Goal: Information Seeking & Learning: Check status

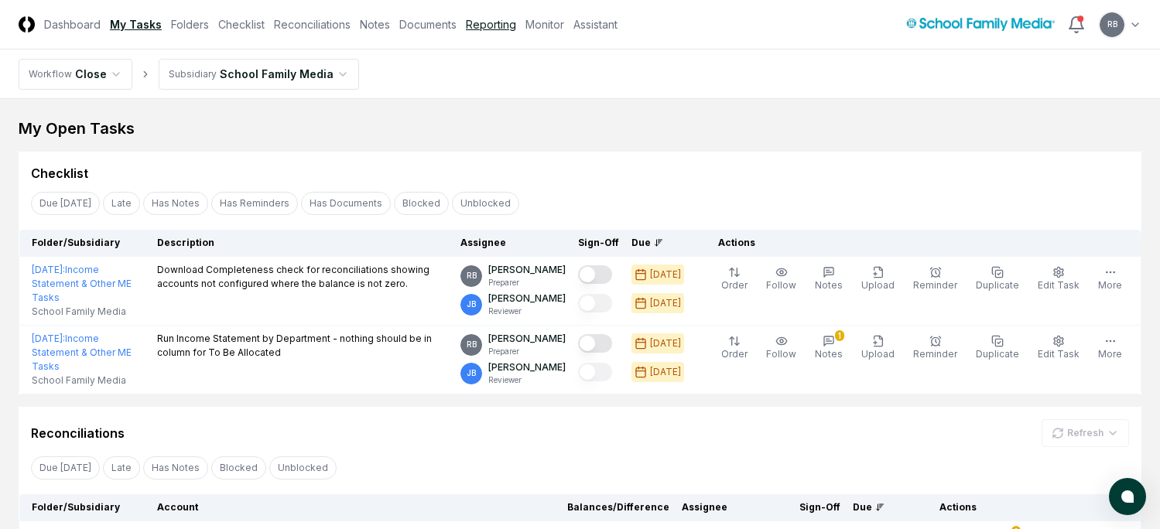
scroll to position [308, 0]
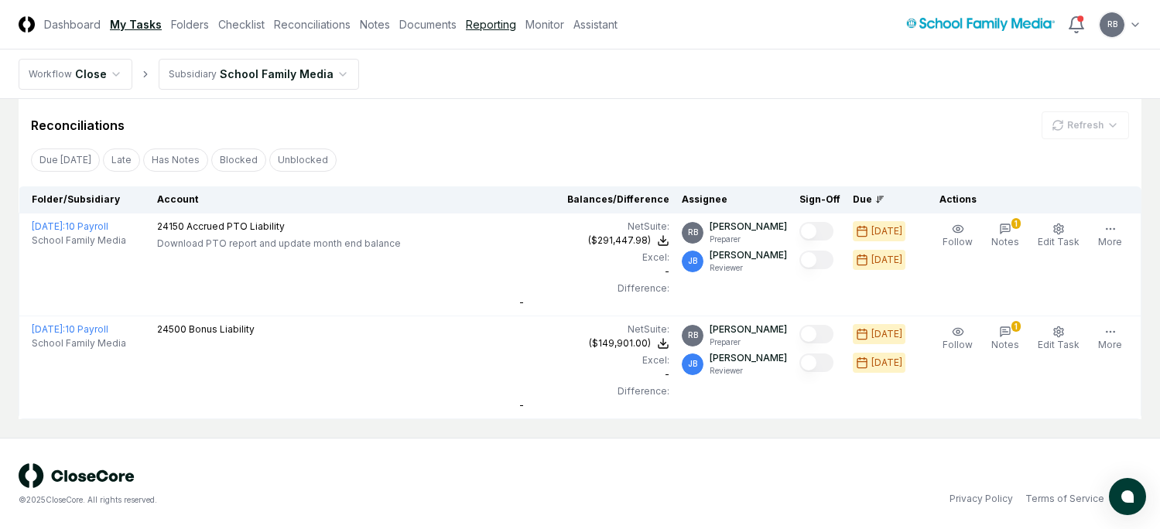
click at [496, 26] on link "Reporting" at bounding box center [491, 24] width 50 height 16
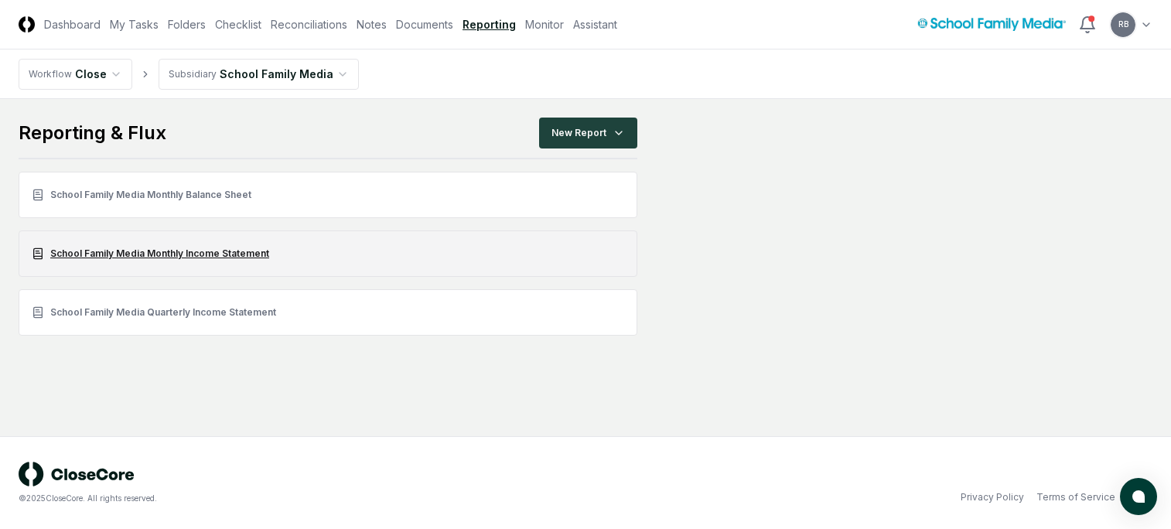
click at [179, 251] on link "School Family Media Monthly Income Statement" at bounding box center [328, 254] width 619 height 46
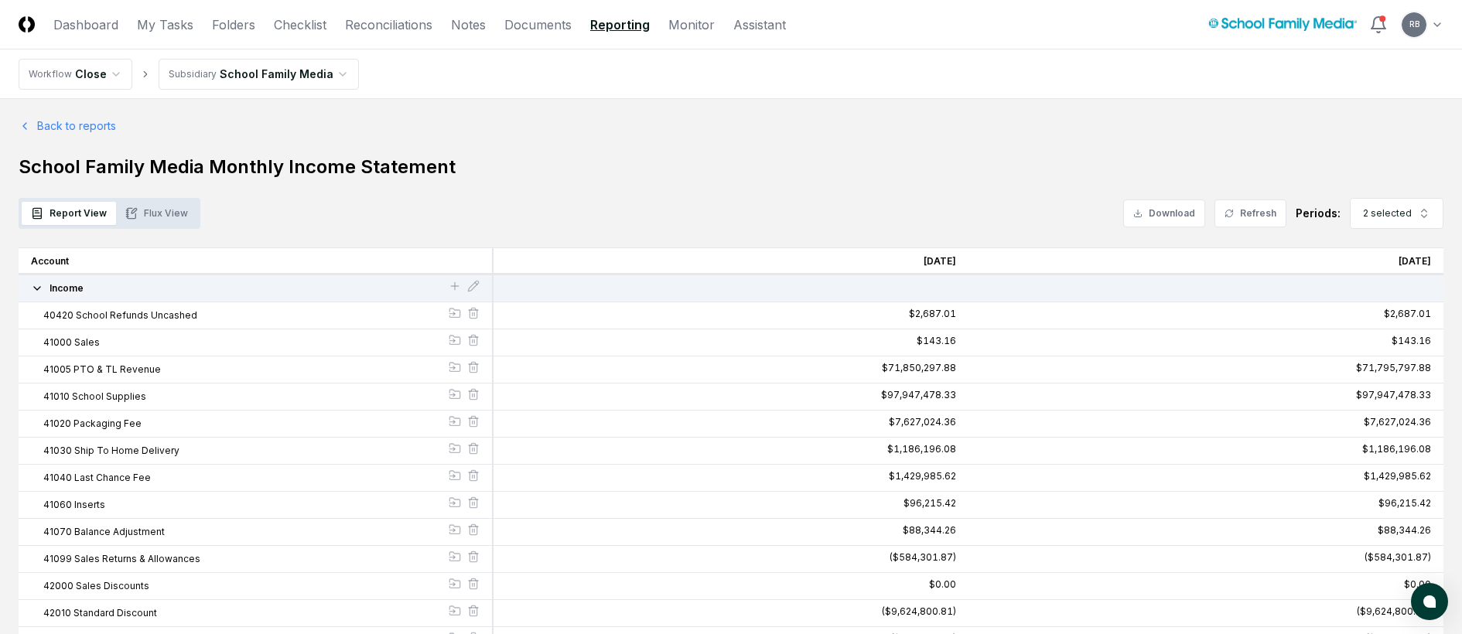
click at [152, 208] on button "Flux View" at bounding box center [156, 213] width 81 height 23
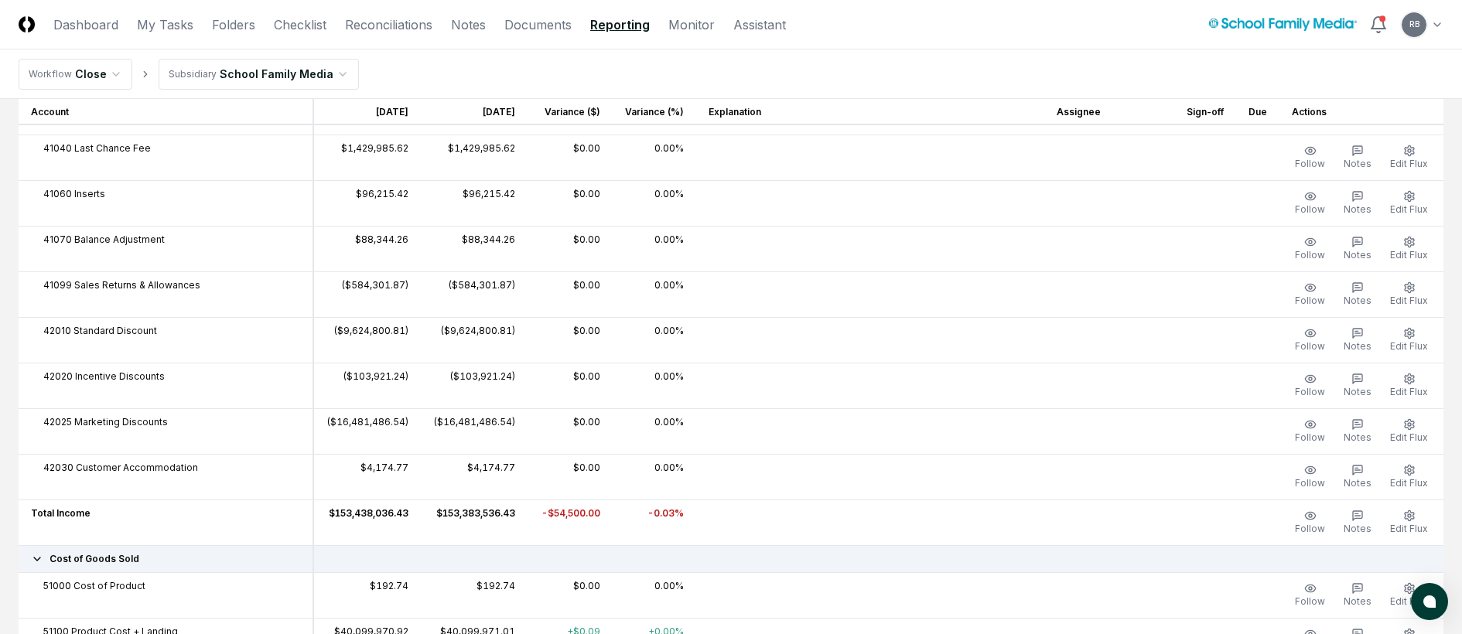
scroll to position [77, 0]
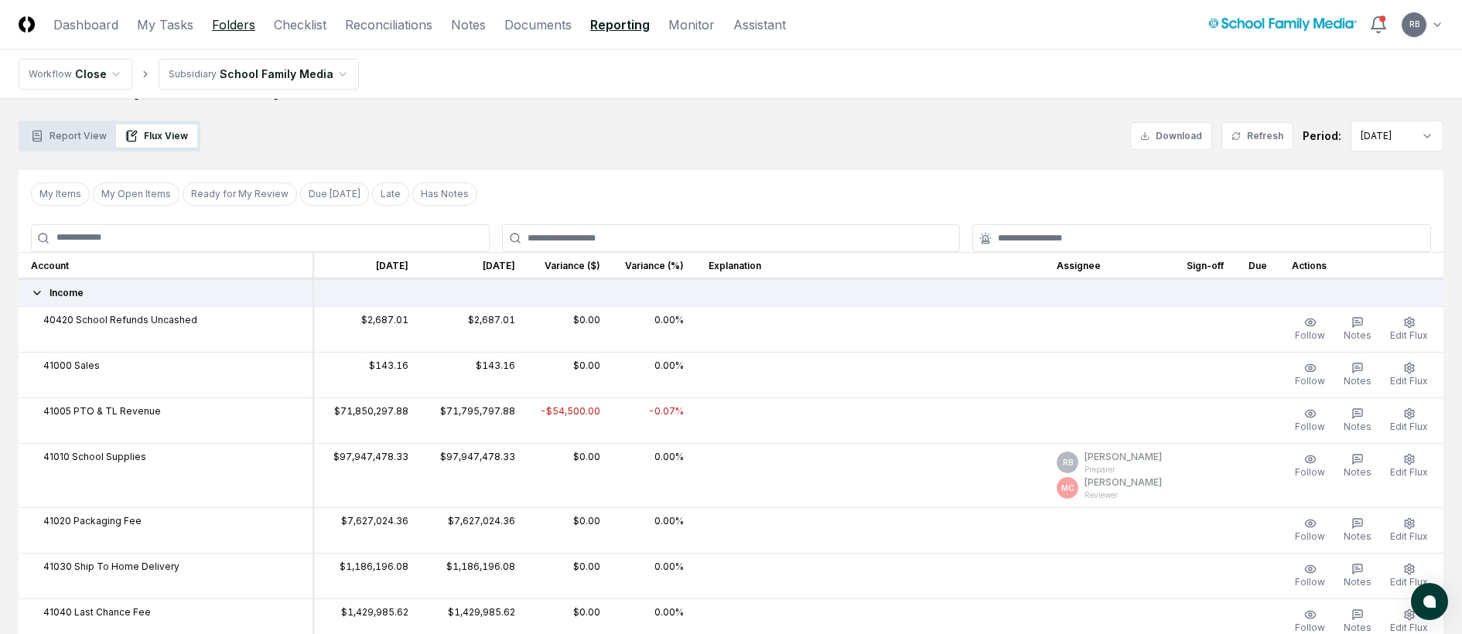
click at [223, 29] on link "Folders" at bounding box center [233, 24] width 43 height 19
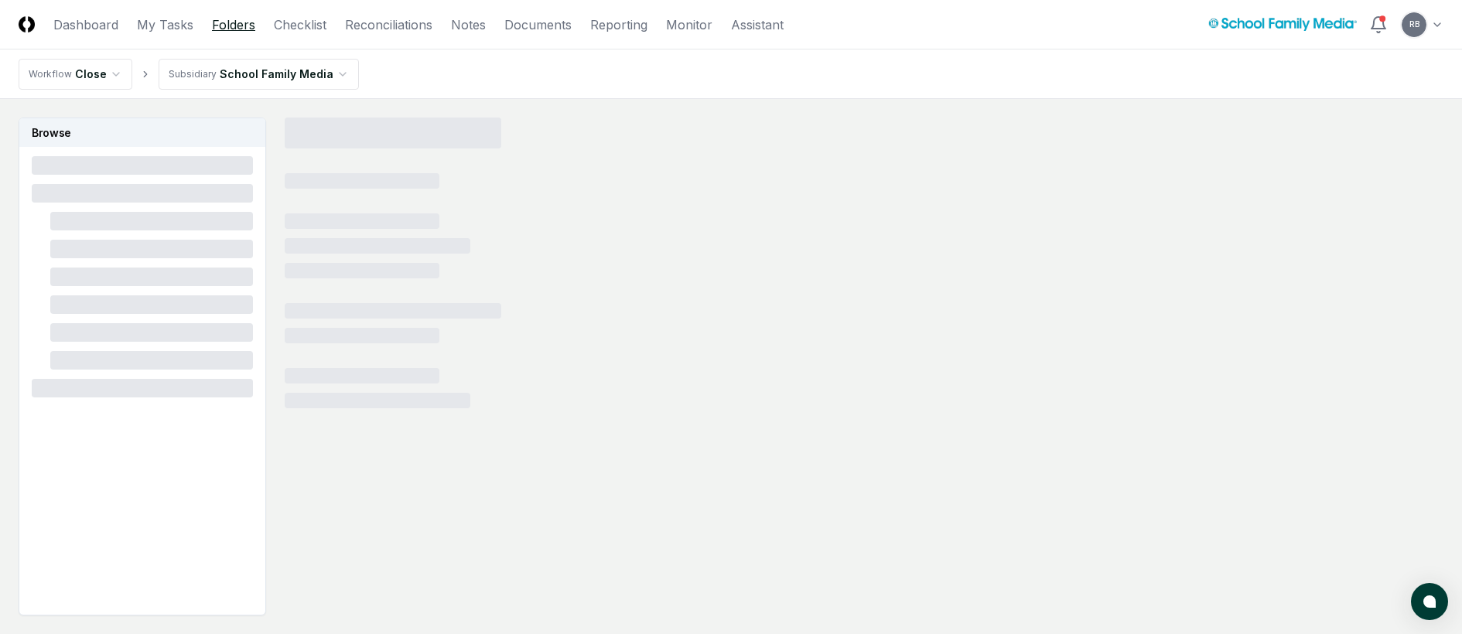
click at [238, 23] on link "Folders" at bounding box center [233, 24] width 43 height 19
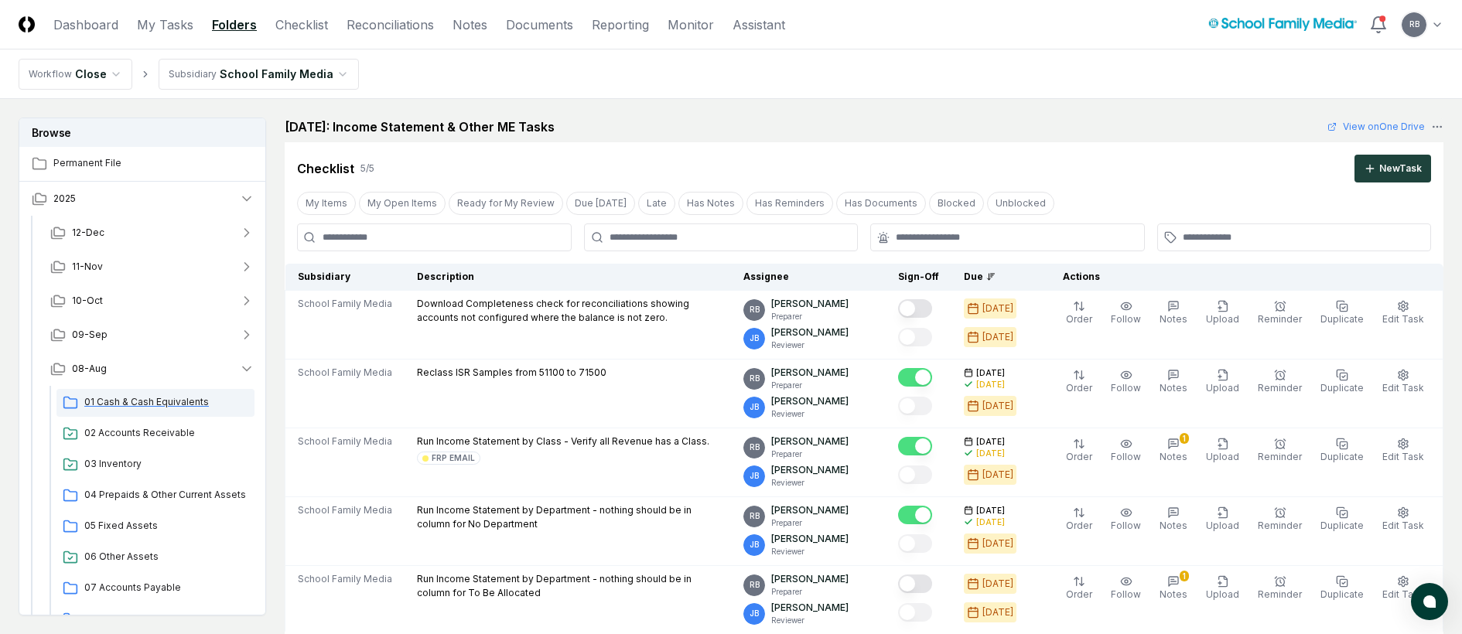
click at [149, 395] on span "01 Cash & Cash Equivalents" at bounding box center [166, 402] width 164 height 14
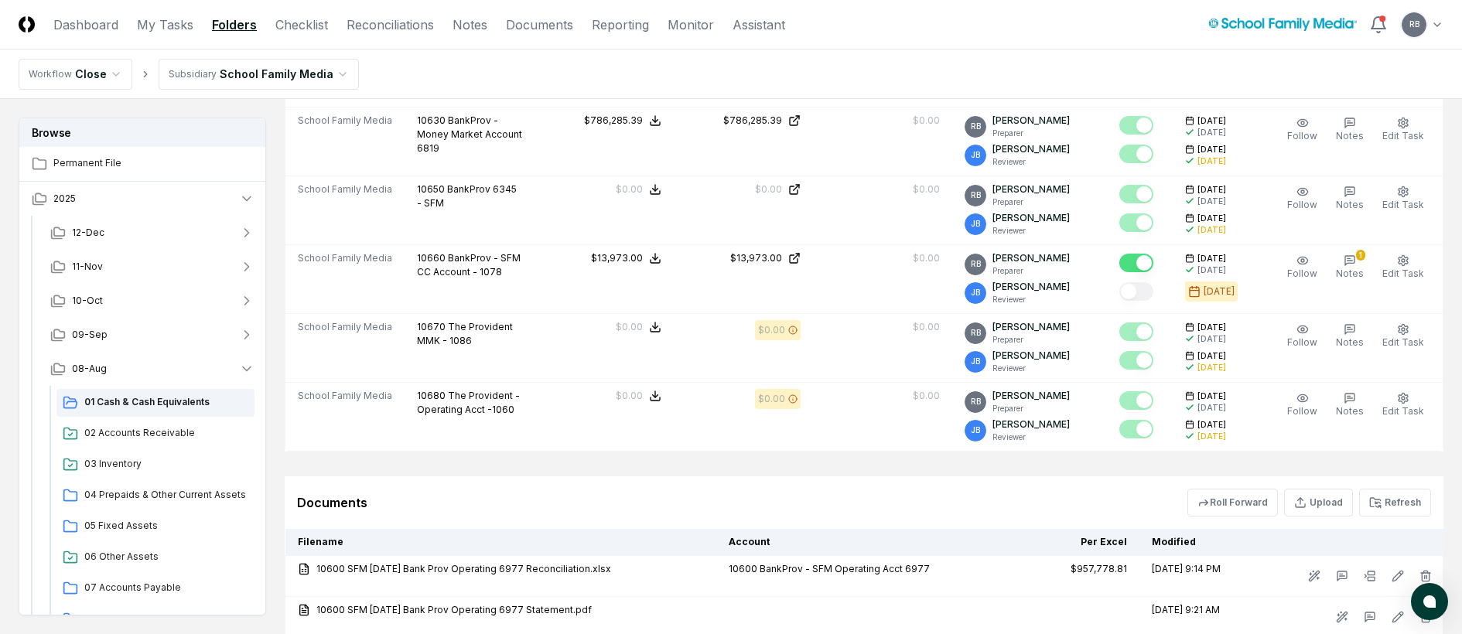
scroll to position [774, 0]
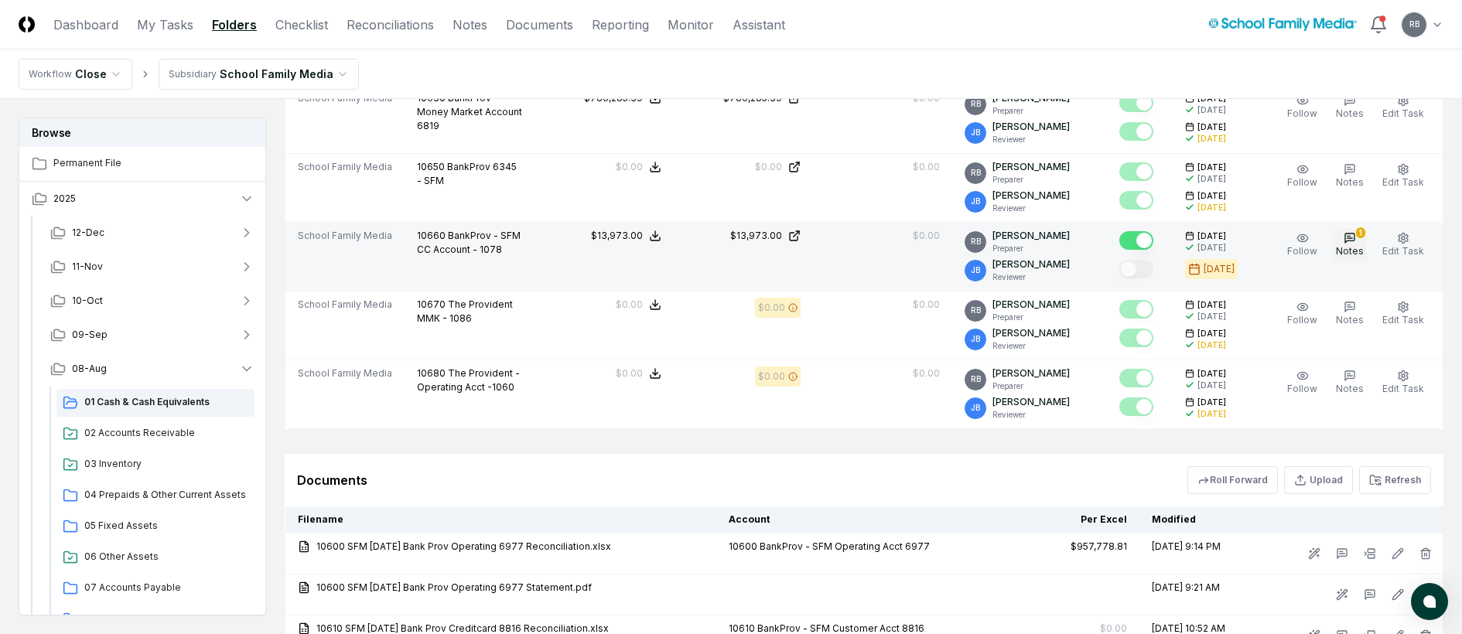
click at [1363, 234] on div "1" at bounding box center [1360, 232] width 9 height 11
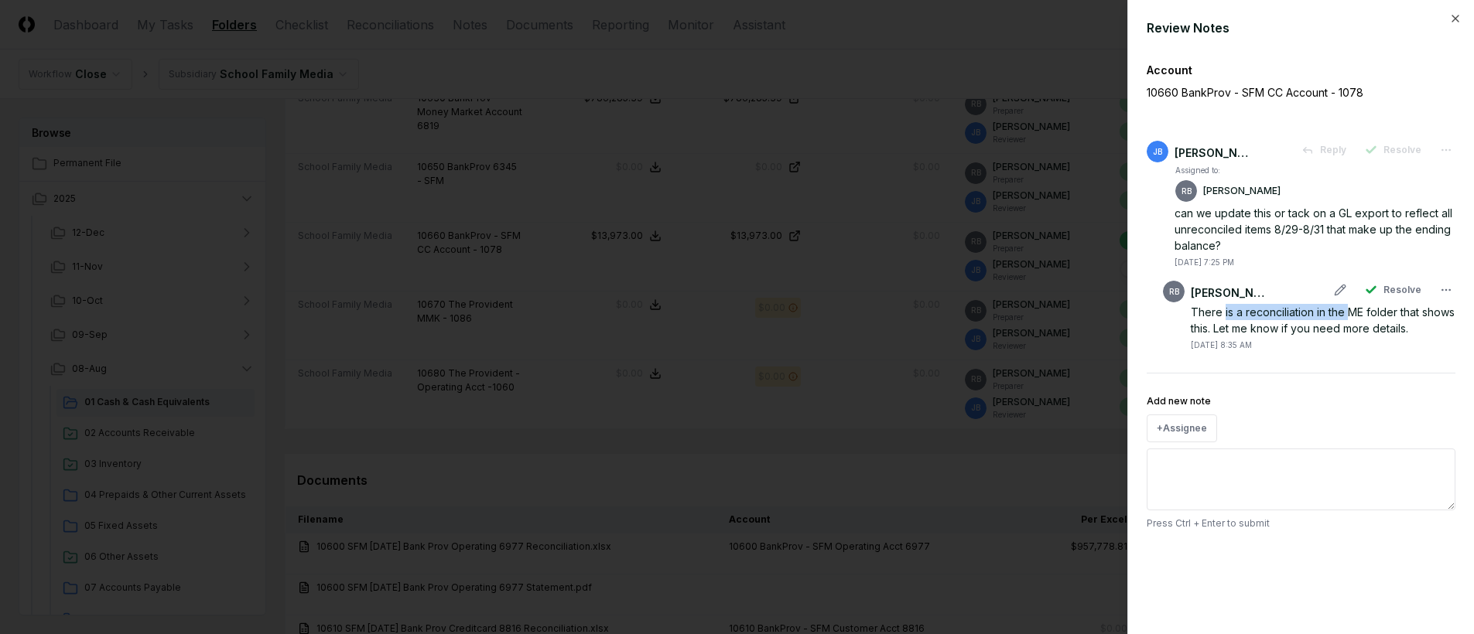
drag, startPoint x: 1223, startPoint y: 313, endPoint x: 1346, endPoint y: 318, distance: 123.1
click at [1346, 318] on div "There is a reconciliation in the ME folder that shows this. Let me know if you …" at bounding box center [1323, 320] width 265 height 32
click at [1458, 17] on icon "button" at bounding box center [1455, 18] width 12 height 12
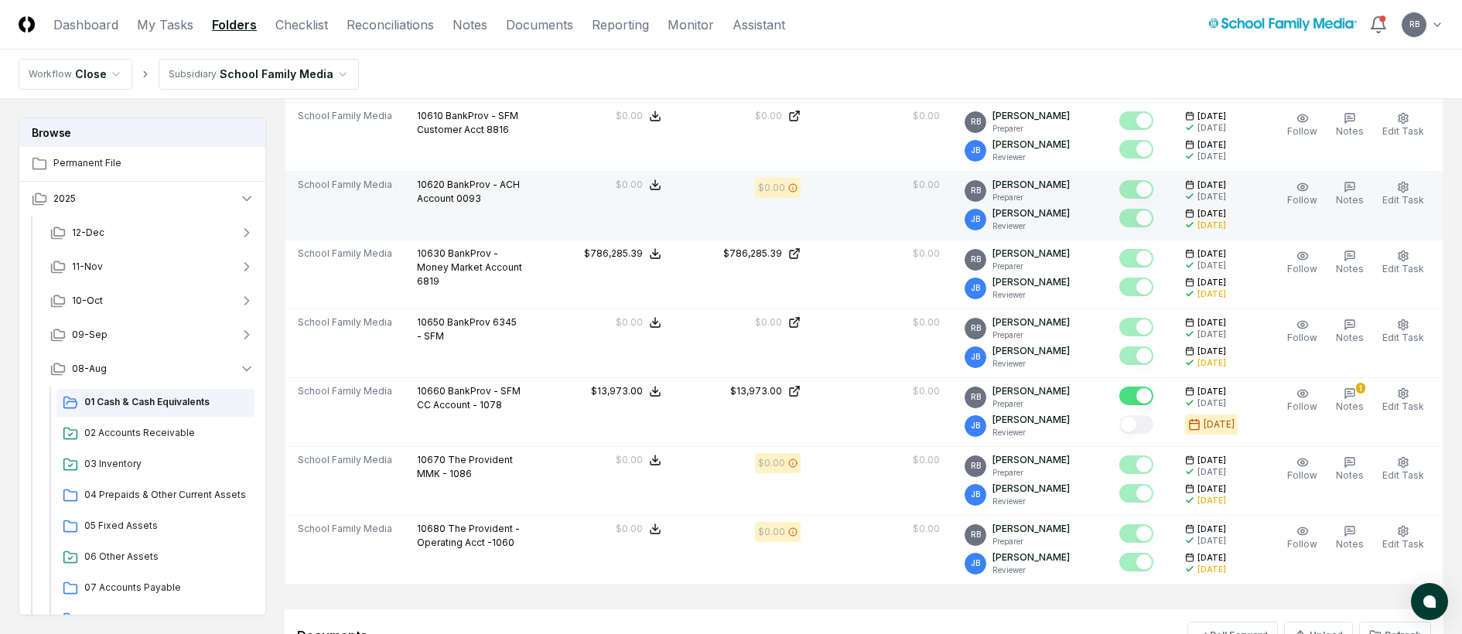
scroll to position [619, 0]
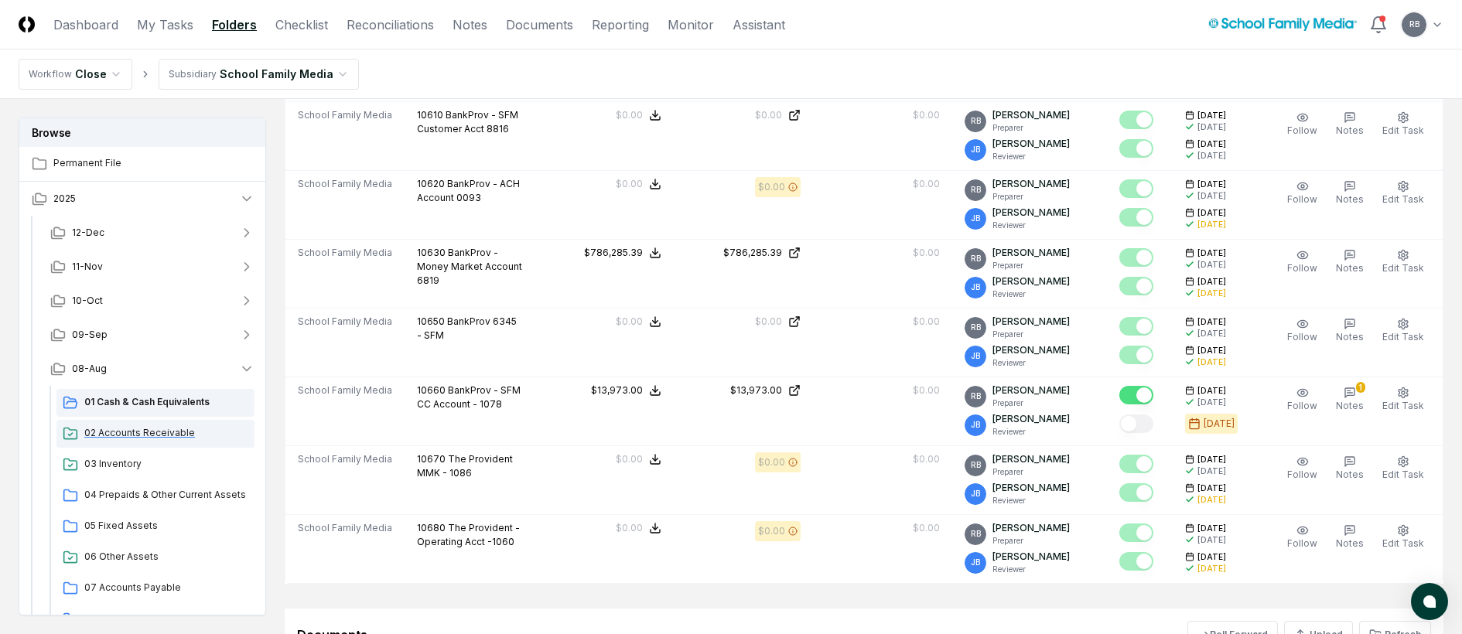
click at [124, 429] on span "02 Accounts Receivable" at bounding box center [166, 433] width 164 height 14
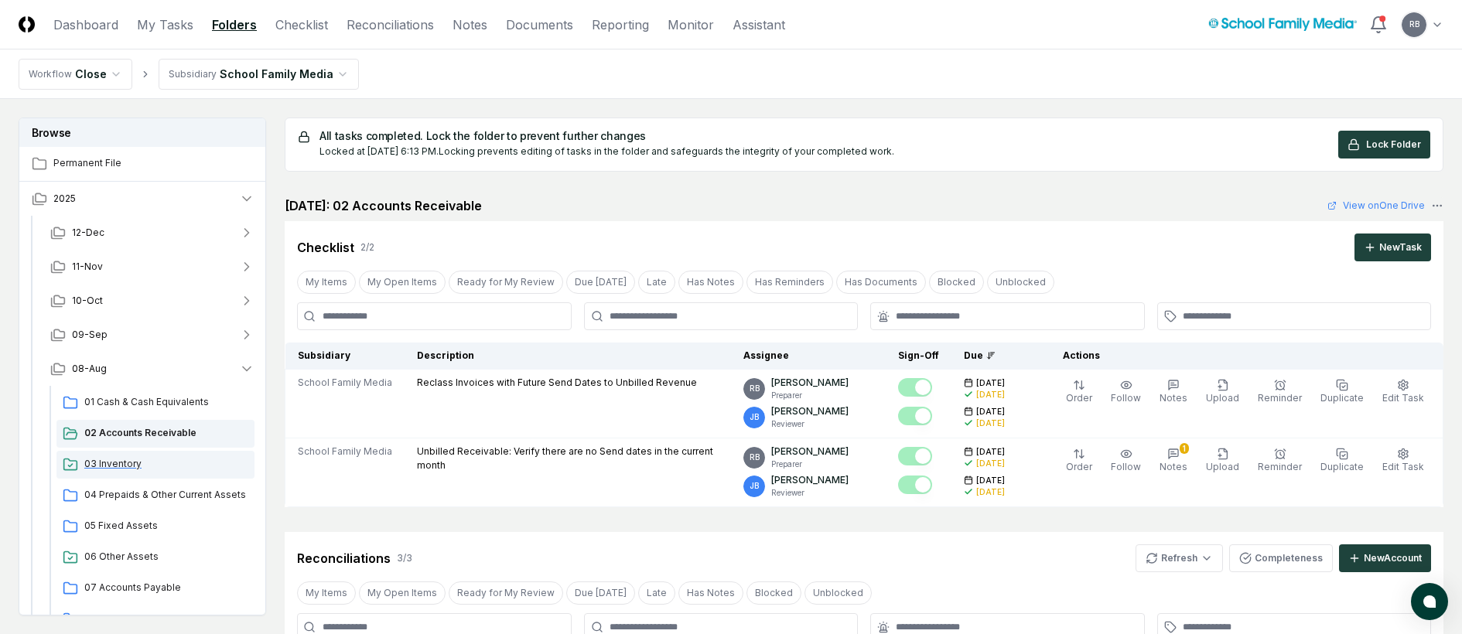
click at [121, 456] on div "03 Inventory" at bounding box center [155, 465] width 198 height 28
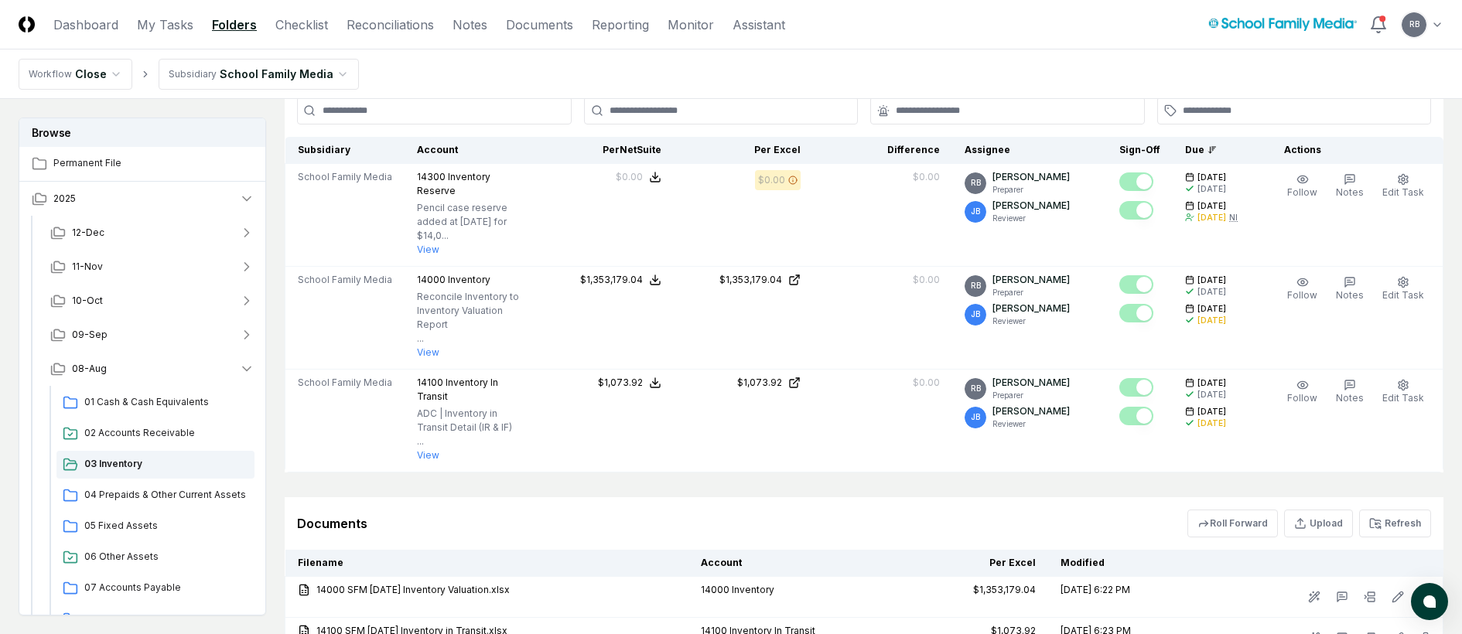
scroll to position [374, 0]
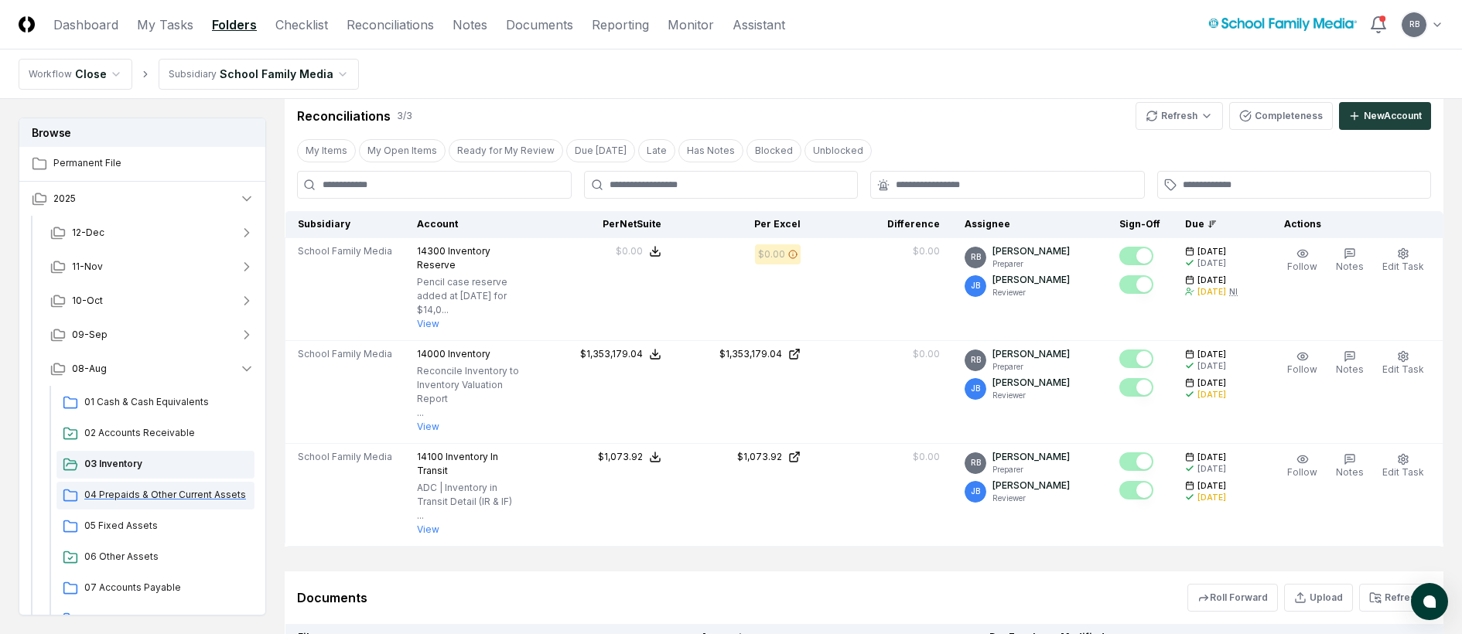
click at [121, 497] on span "04 Prepaids & Other Current Assets" at bounding box center [166, 495] width 164 height 14
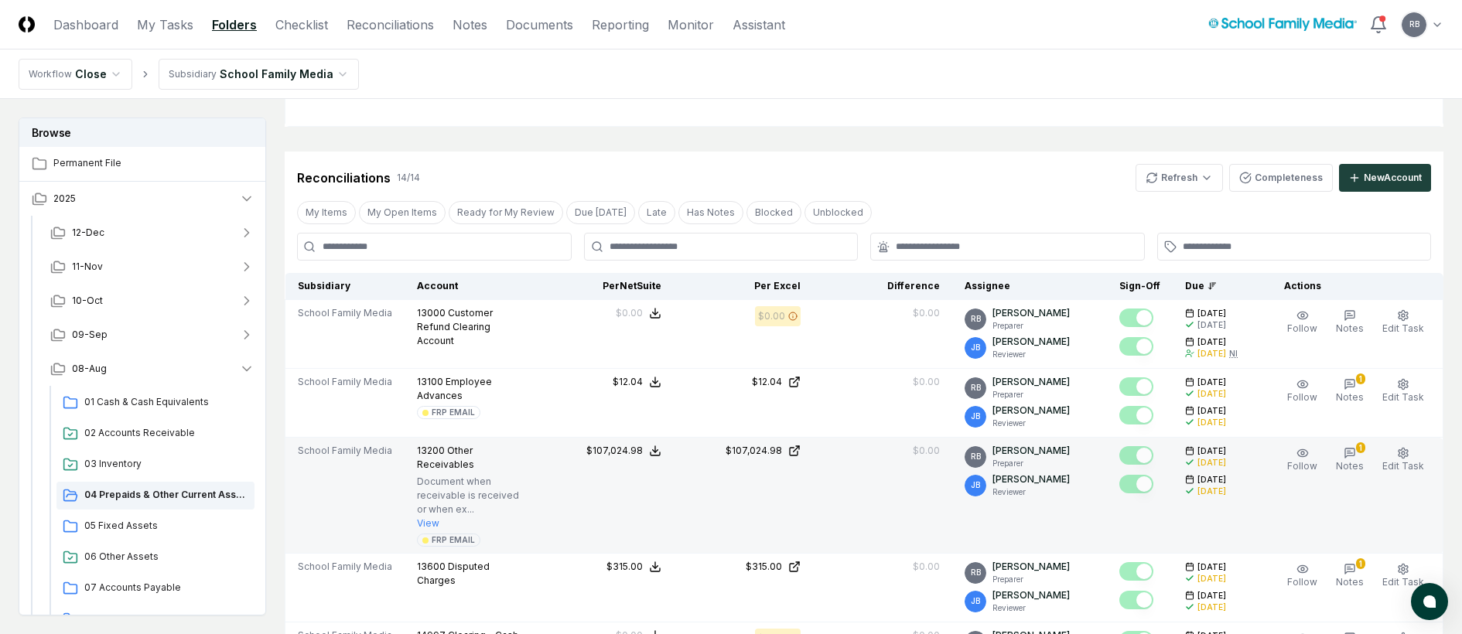
scroll to position [232, 0]
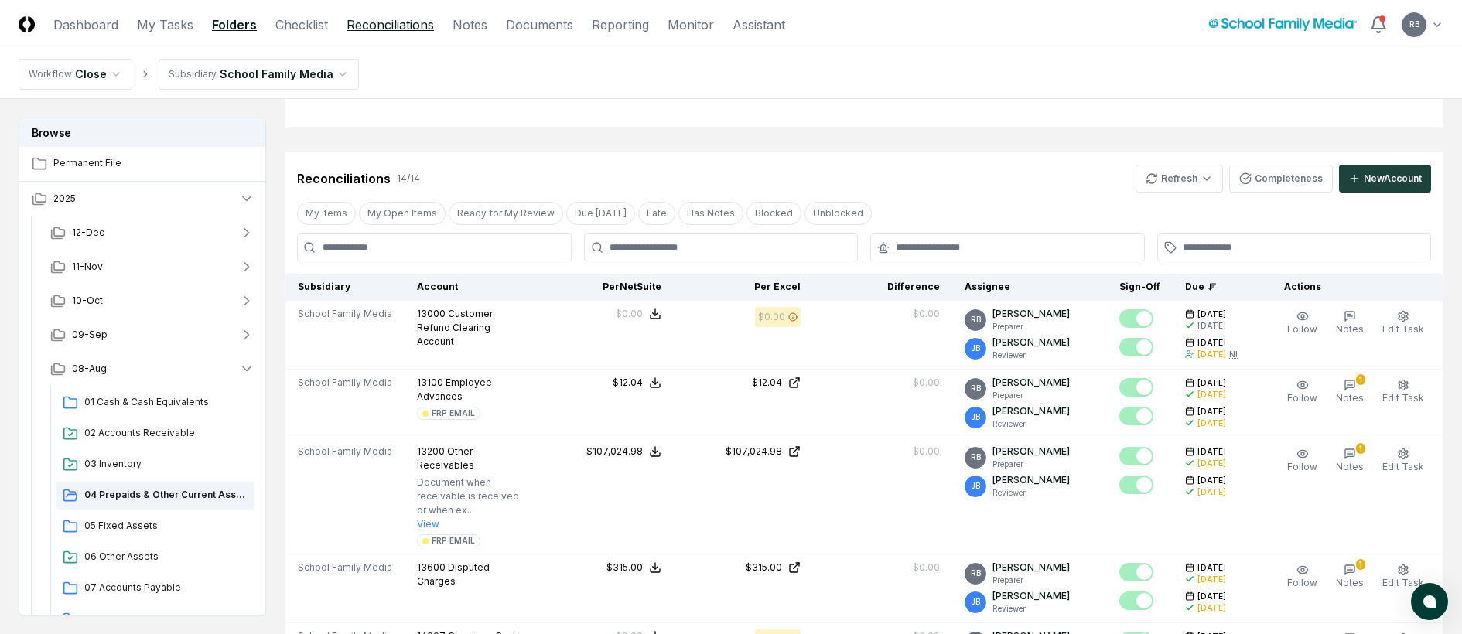
click at [395, 19] on link "Reconciliations" at bounding box center [390, 24] width 87 height 19
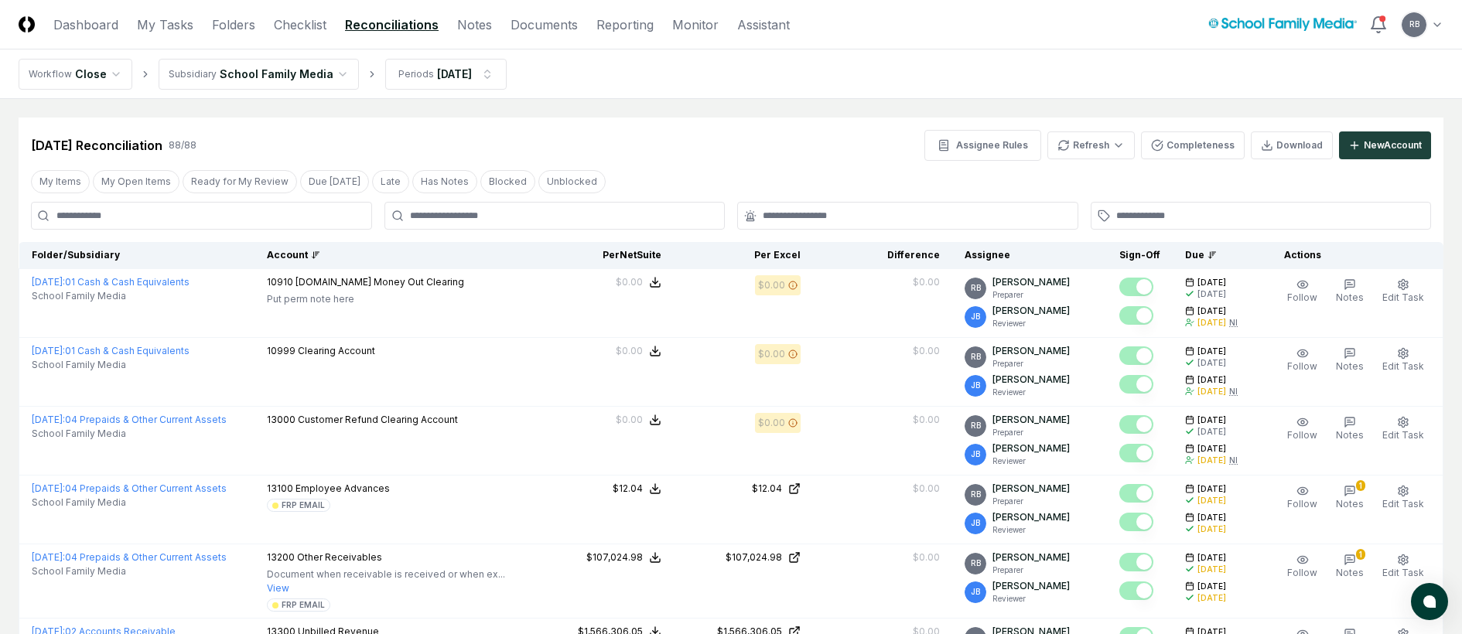
click at [317, 256] on div "Account" at bounding box center [394, 255] width 255 height 14
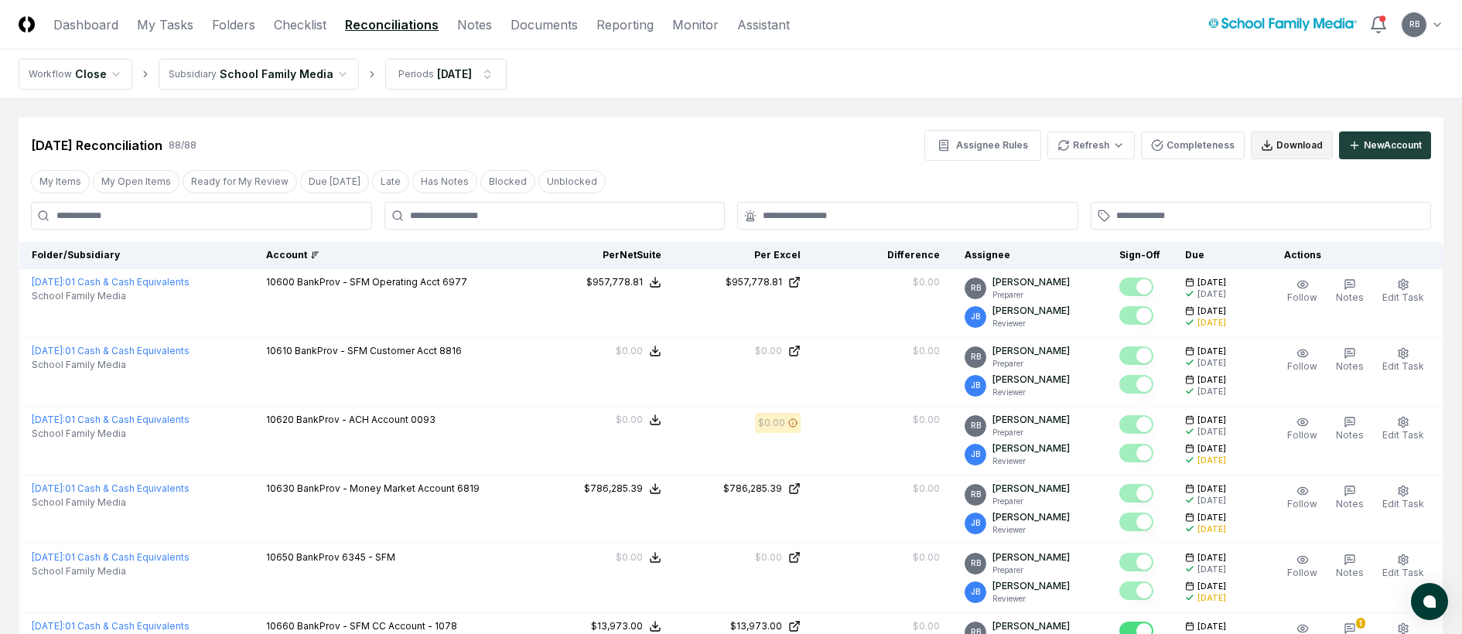
click at [1287, 138] on button "Download" at bounding box center [1292, 146] width 82 height 28
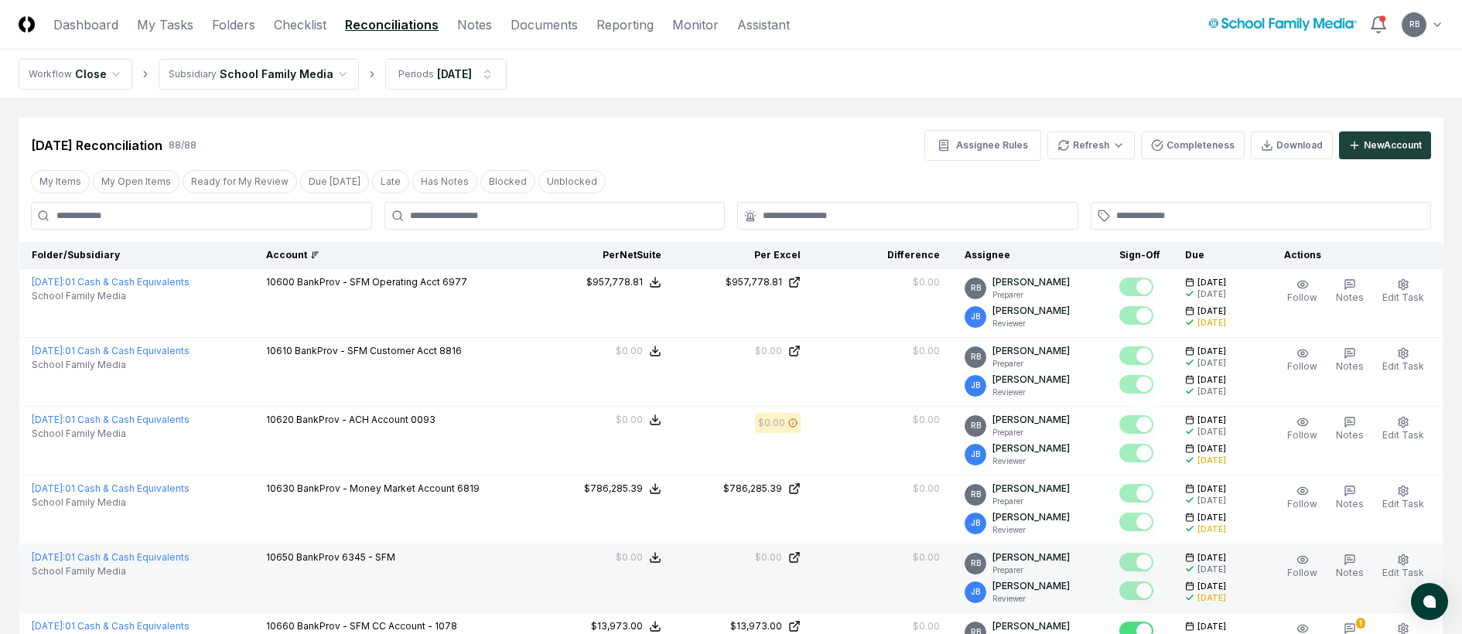
drag, startPoint x: 1390, startPoint y: 59, endPoint x: 179, endPoint y: 583, distance: 1320.0
click at [1390, 59] on nav "Workflow Close Subsidiary School Family Media Periods Aug 2025" at bounding box center [731, 75] width 1462 height 50
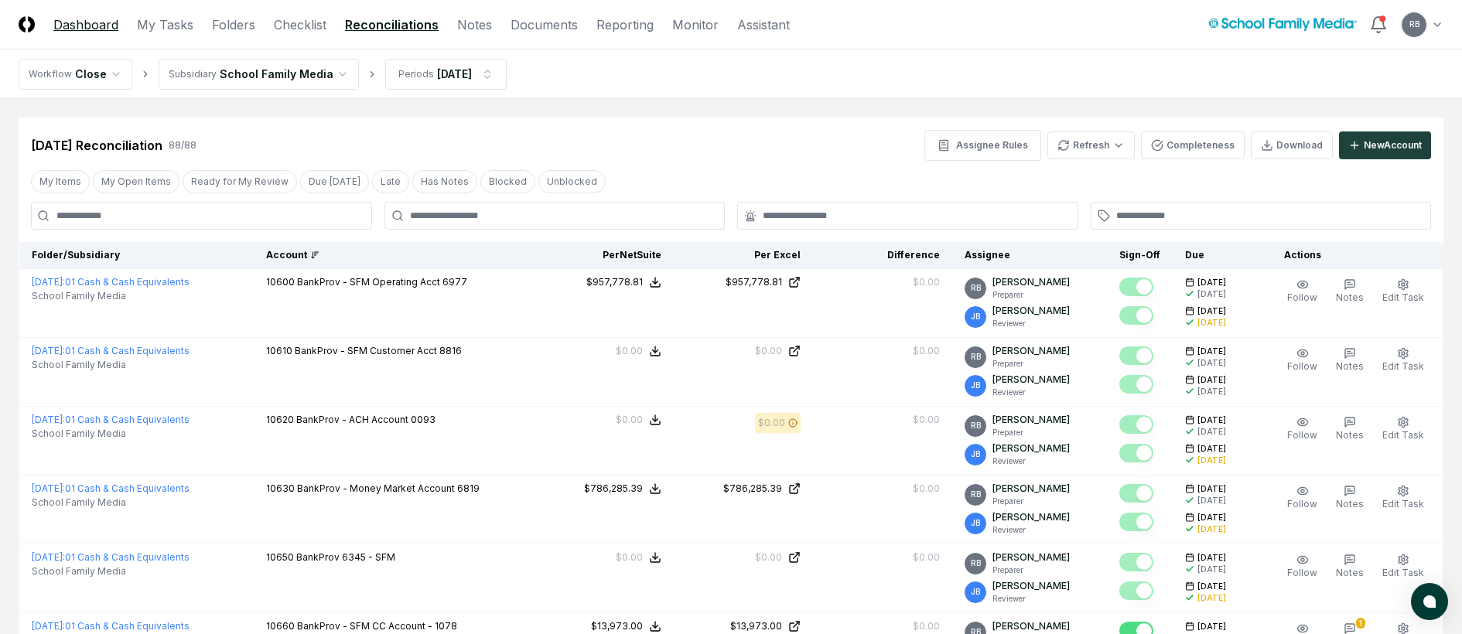
click at [94, 22] on link "Dashboard" at bounding box center [85, 24] width 65 height 19
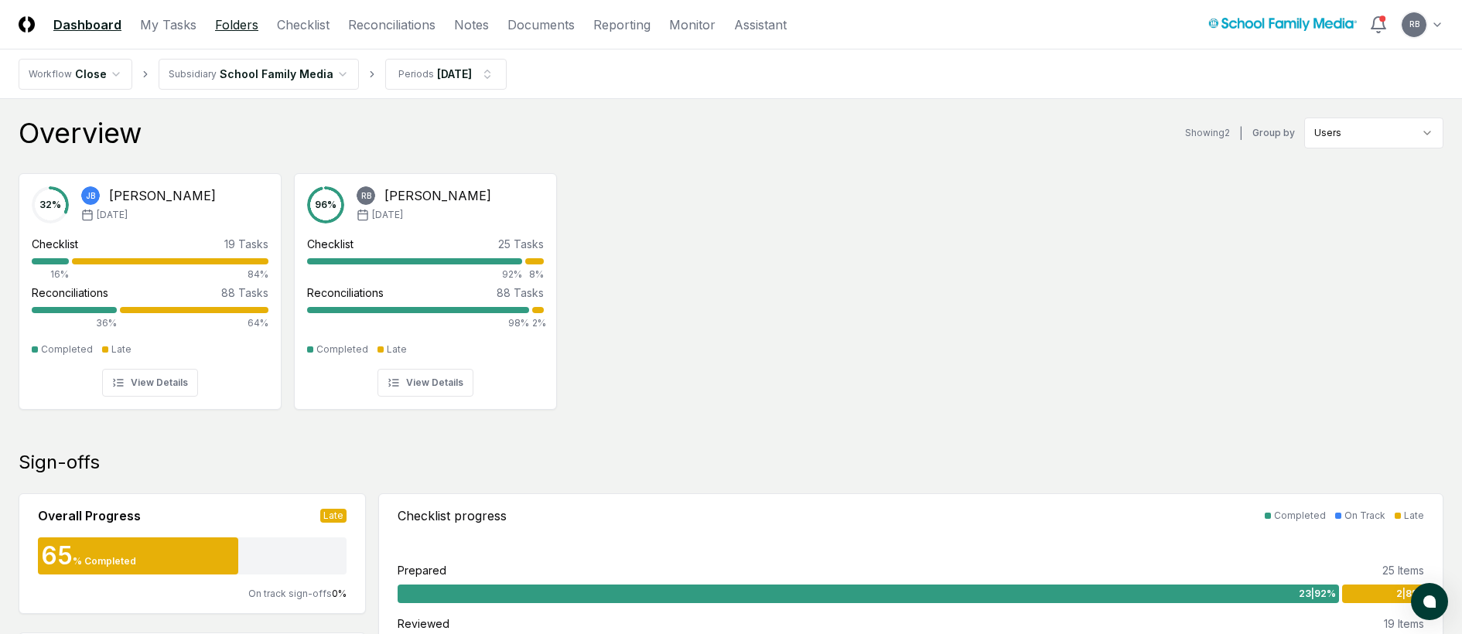
click at [223, 24] on link "Folders" at bounding box center [236, 24] width 43 height 19
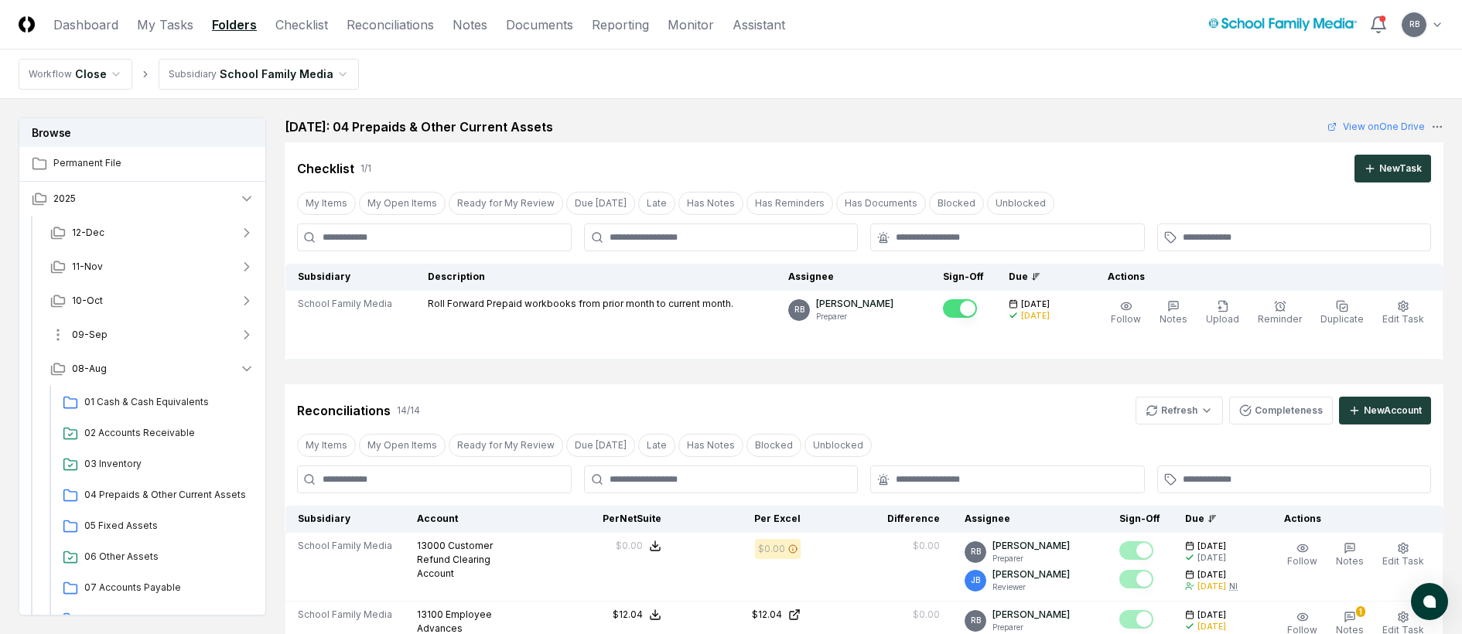
click at [82, 330] on span "09-Sep" at bounding box center [90, 335] width 36 height 14
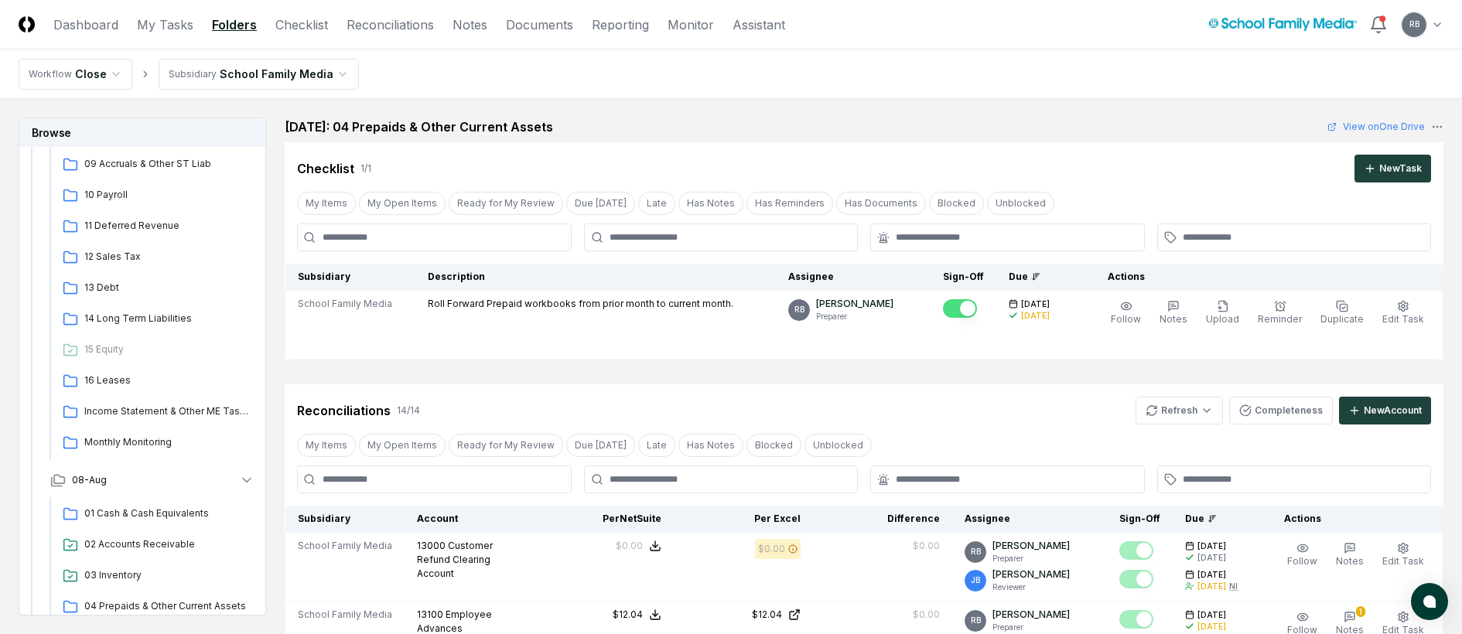
scroll to position [464, 0]
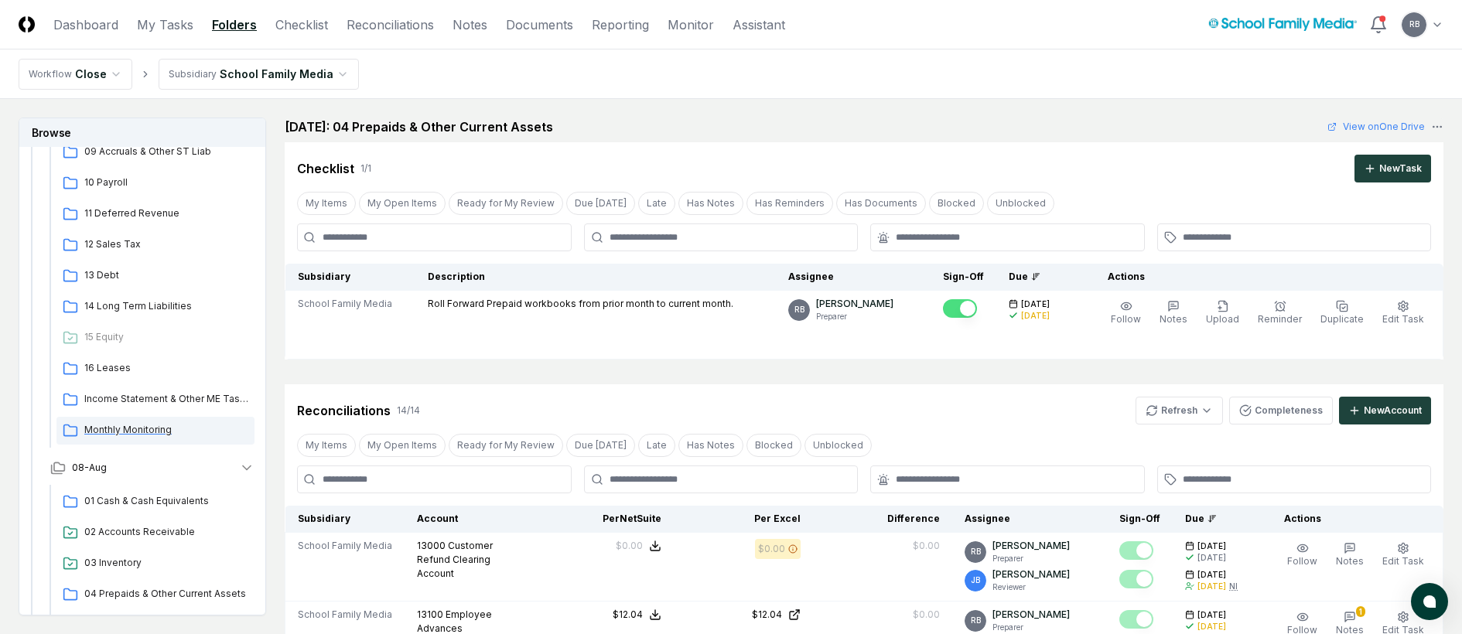
click at [118, 434] on span "Monthly Monitoring" at bounding box center [166, 430] width 164 height 14
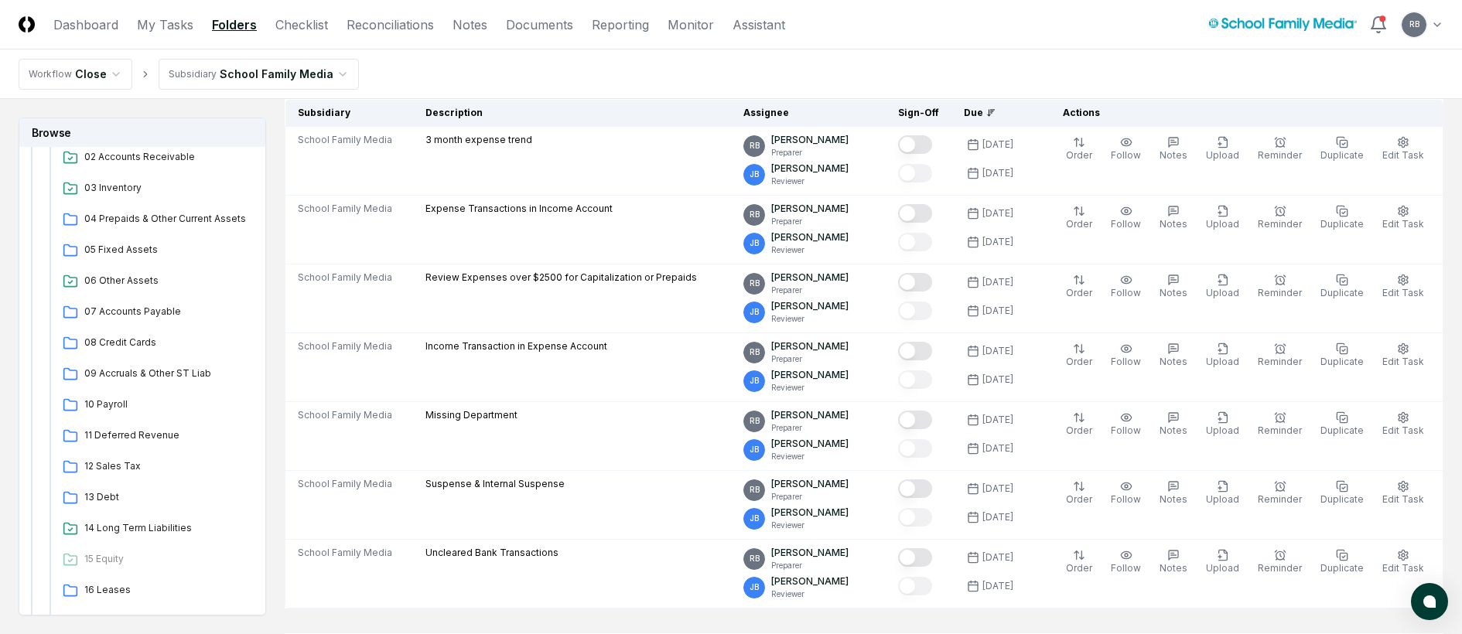
scroll to position [928, 0]
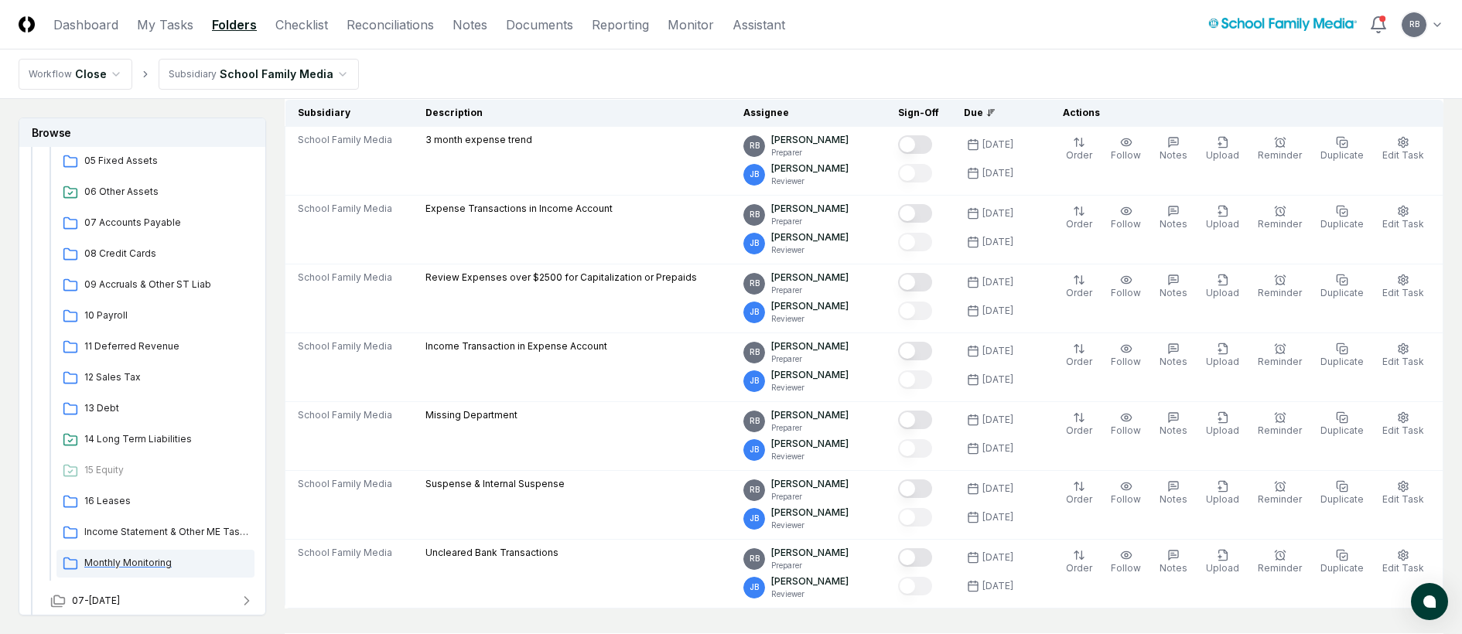
click at [114, 559] on span "Monthly Monitoring" at bounding box center [166, 563] width 164 height 14
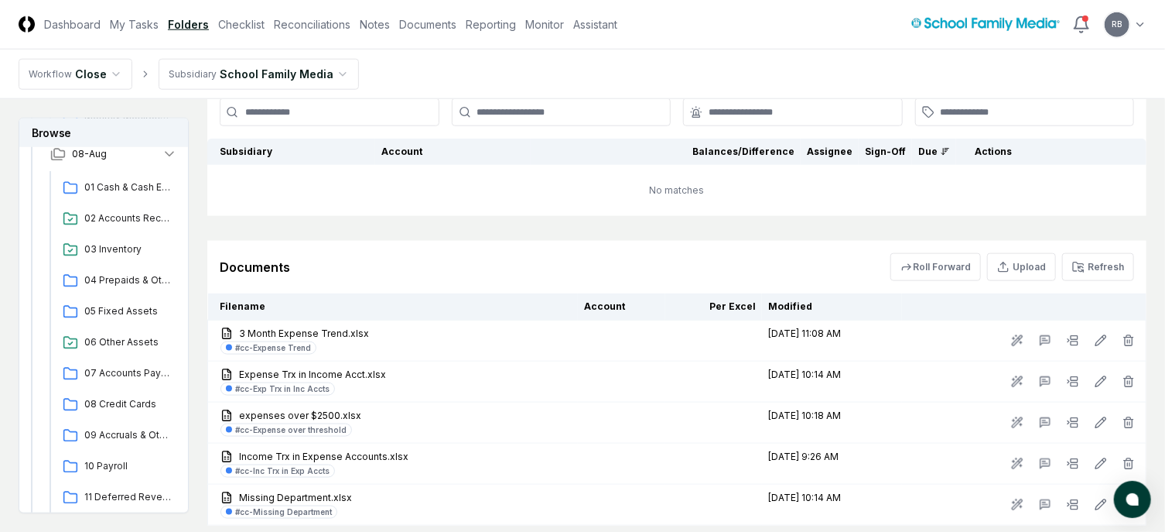
scroll to position [699, 0]
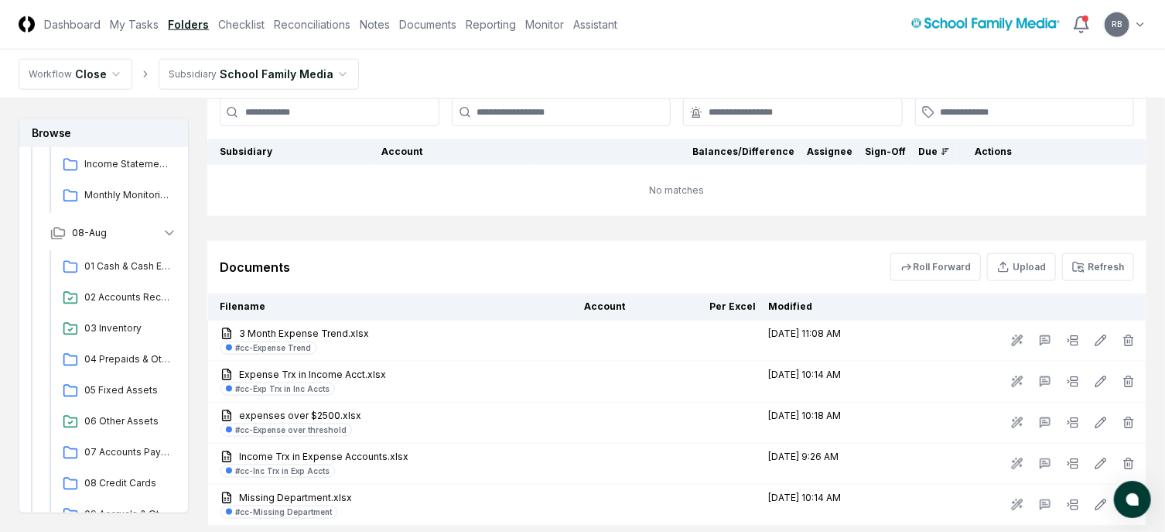
click at [191, 24] on link "Folders" at bounding box center [188, 24] width 41 height 16
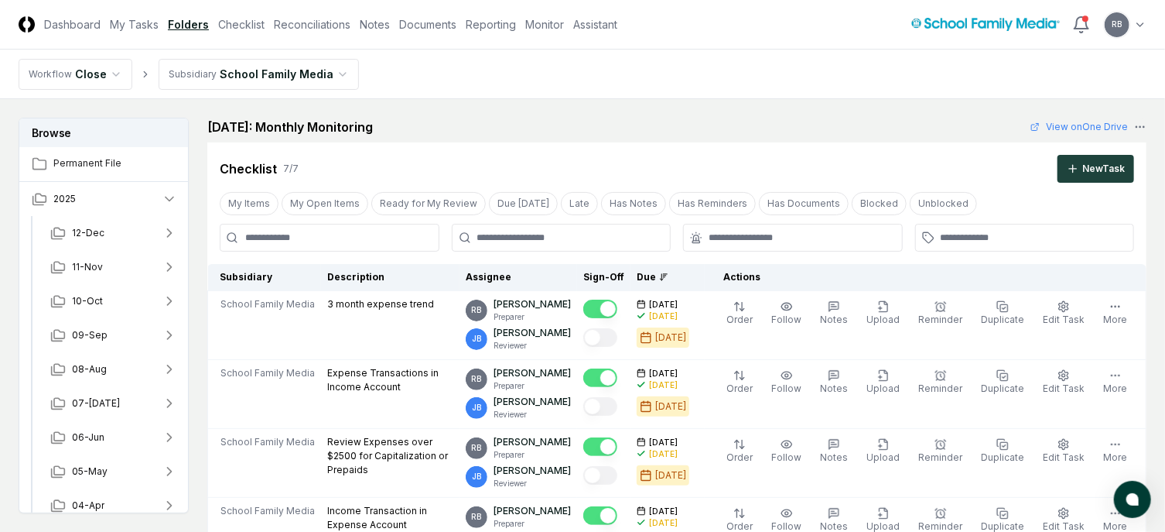
scroll to position [115, 0]
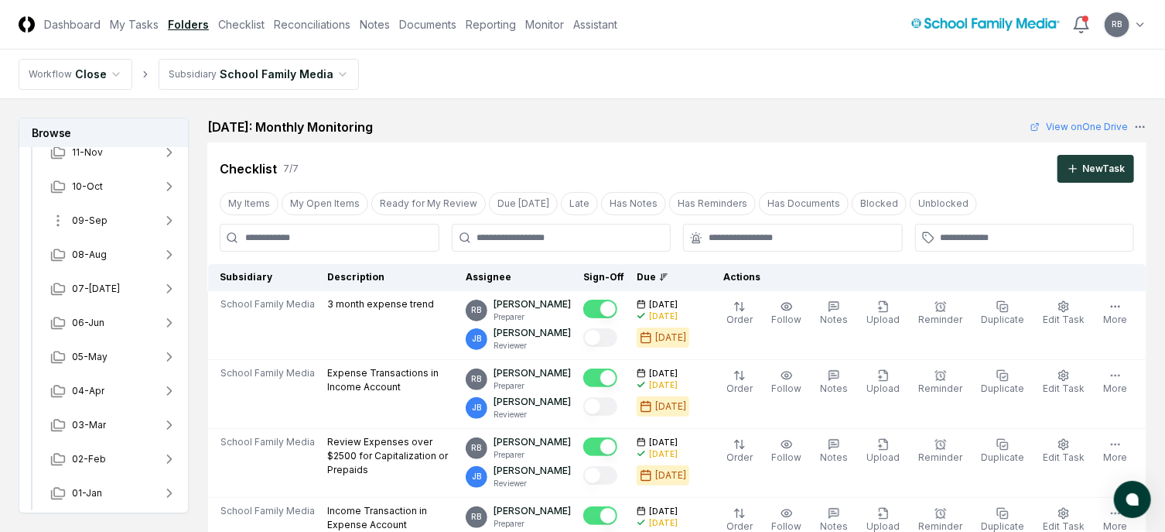
click at [93, 220] on span "09-Sep" at bounding box center [90, 221] width 36 height 14
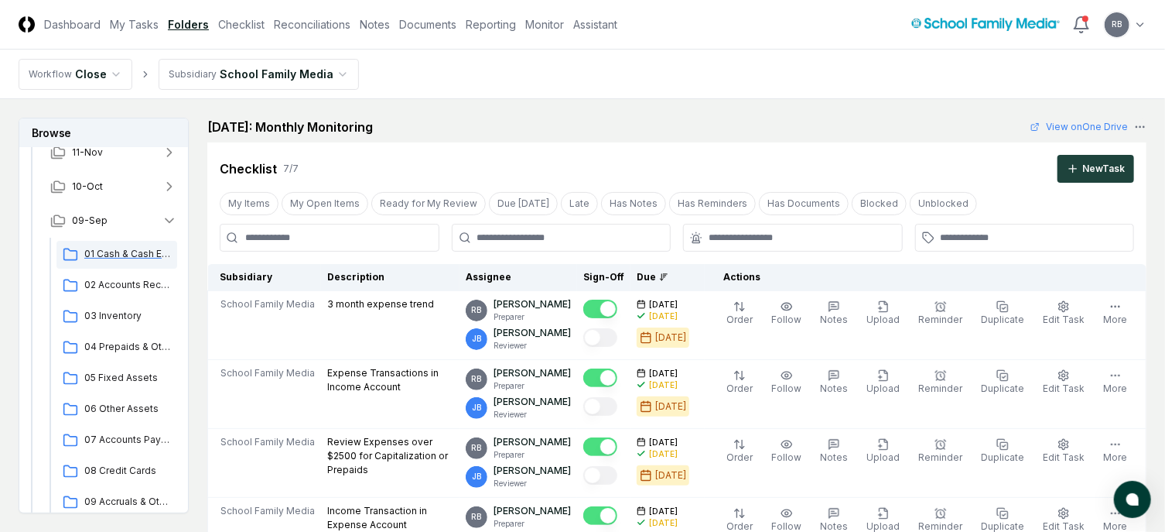
click at [95, 257] on span "01 Cash & Cash Equivalents" at bounding box center [127, 254] width 87 height 14
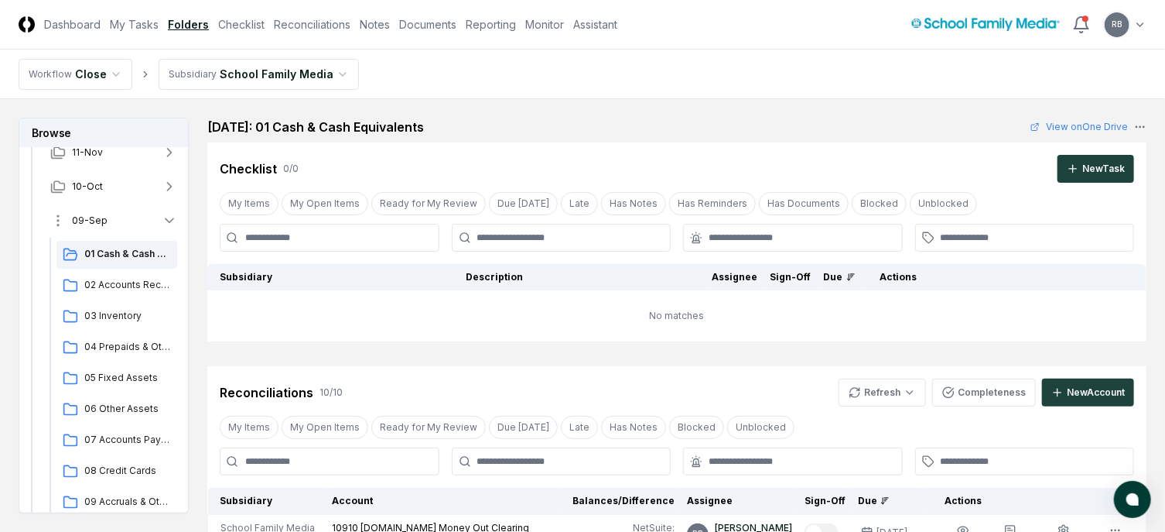
click at [84, 219] on span "09-Sep" at bounding box center [90, 221] width 36 height 14
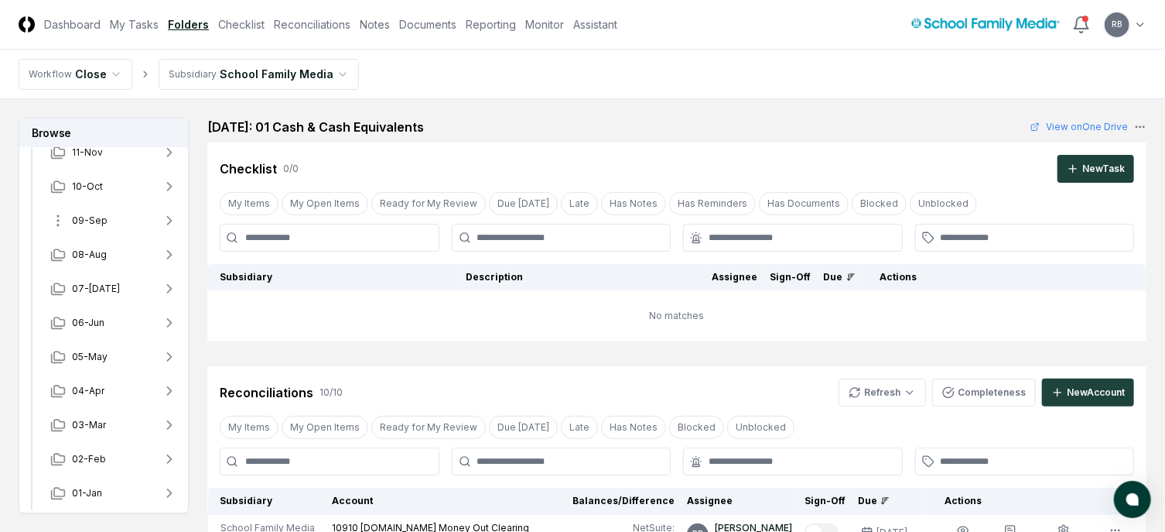
click at [84, 219] on span "09-Sep" at bounding box center [90, 221] width 36 height 14
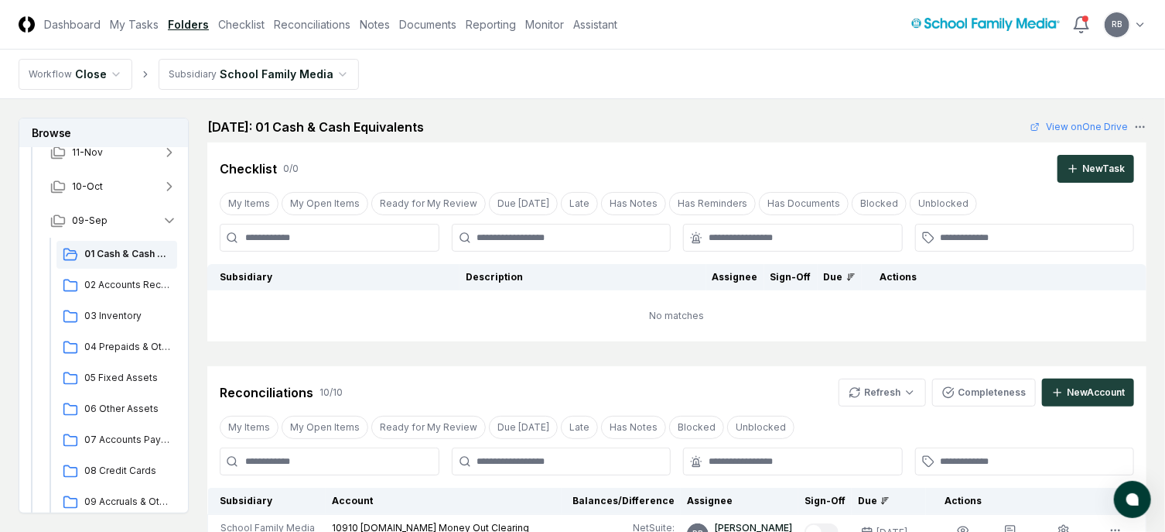
click at [188, 18] on link "Folders" at bounding box center [188, 24] width 41 height 16
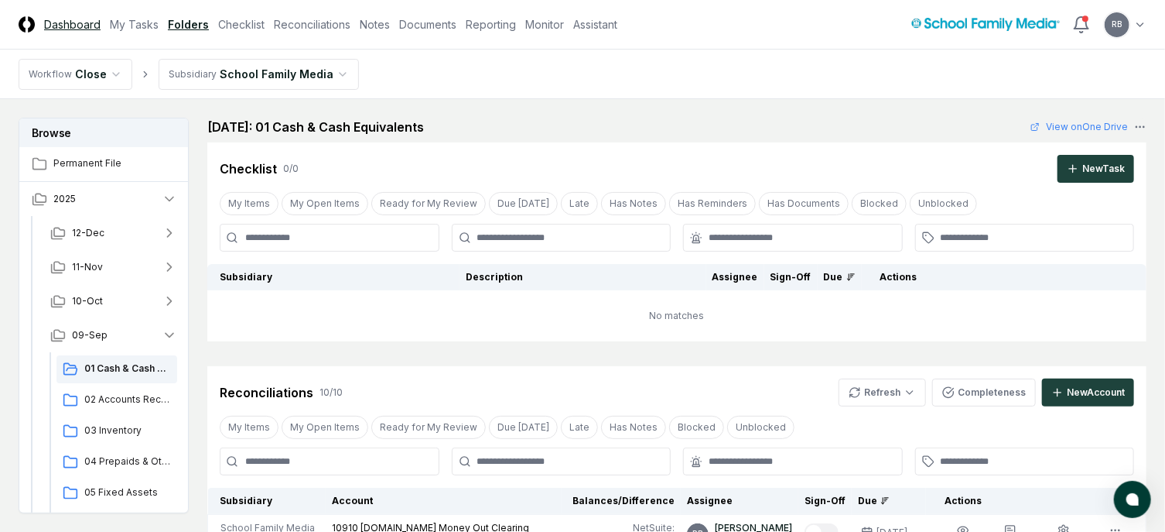
click at [63, 26] on link "Dashboard" at bounding box center [72, 24] width 56 height 16
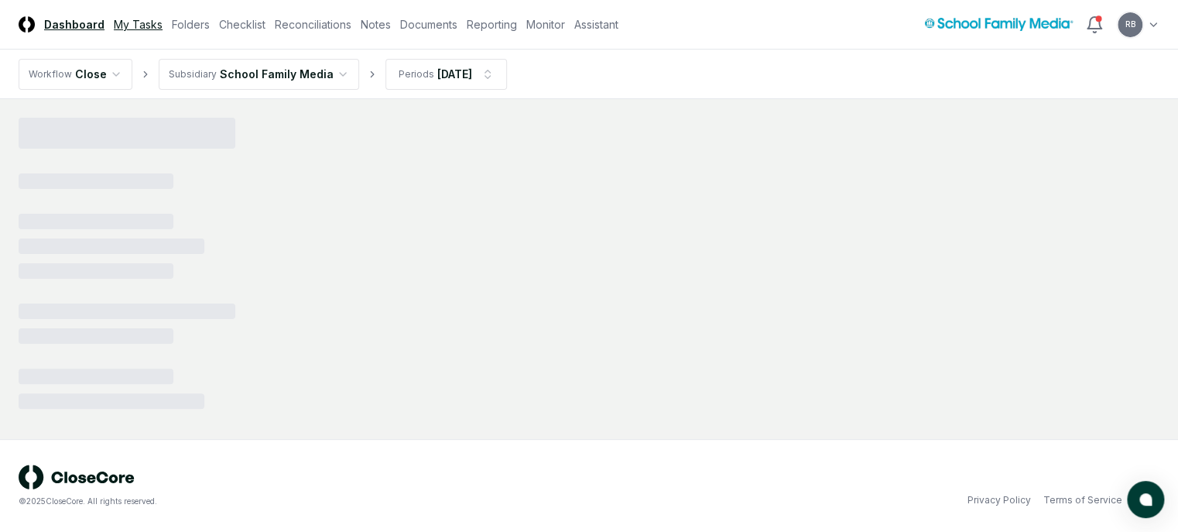
click at [120, 22] on link "My Tasks" at bounding box center [138, 24] width 49 height 16
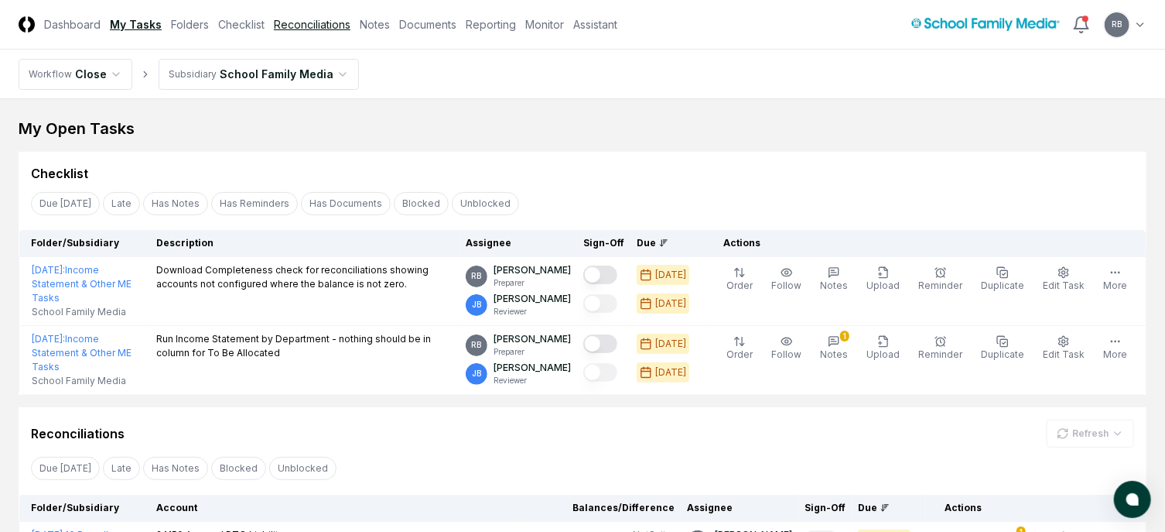
click at [293, 19] on link "Reconciliations" at bounding box center [312, 24] width 77 height 16
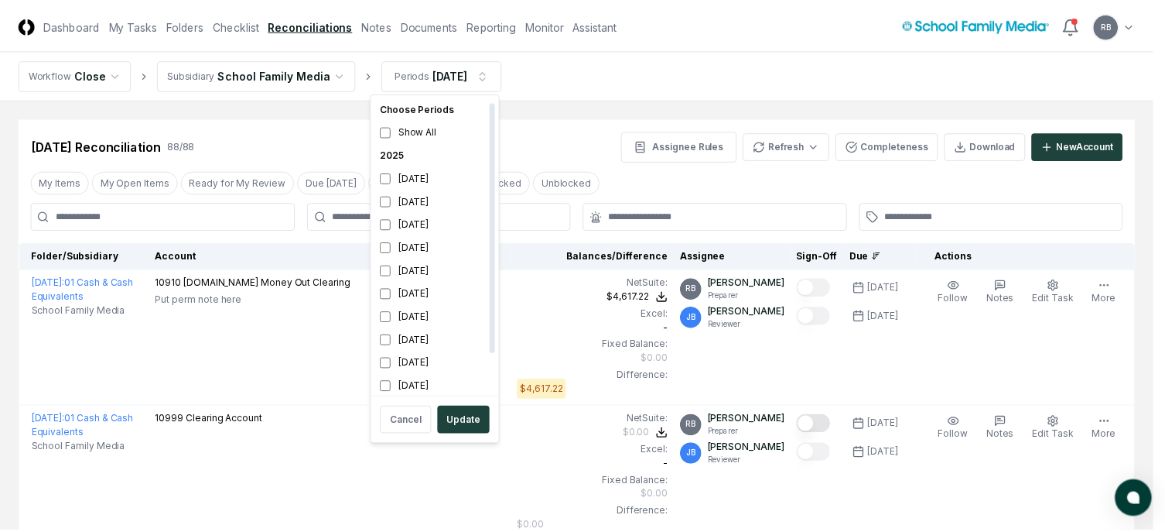
scroll to position [5, 0]
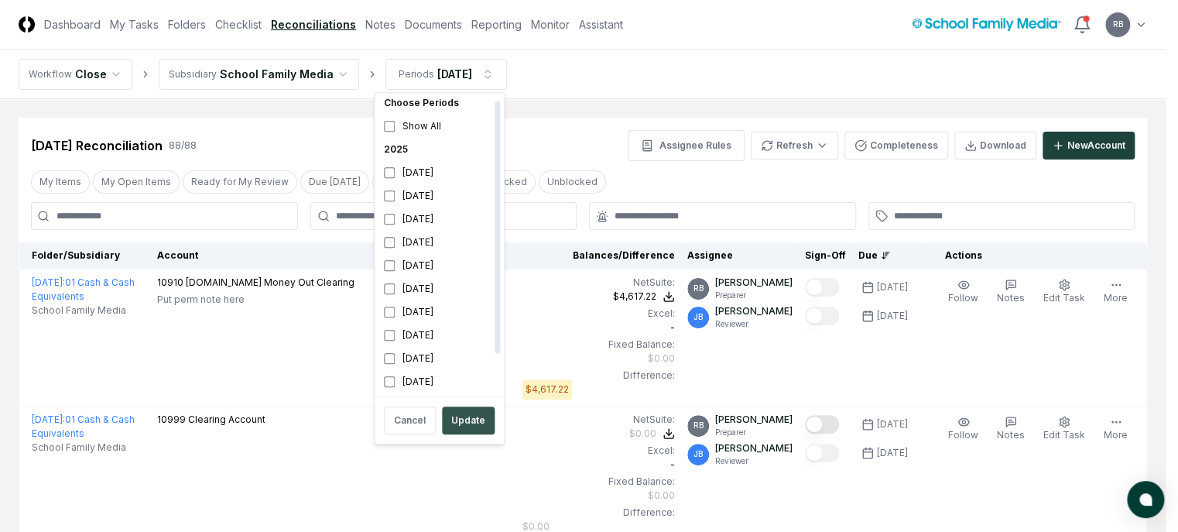
click at [457, 429] on button "Update" at bounding box center [468, 420] width 53 height 28
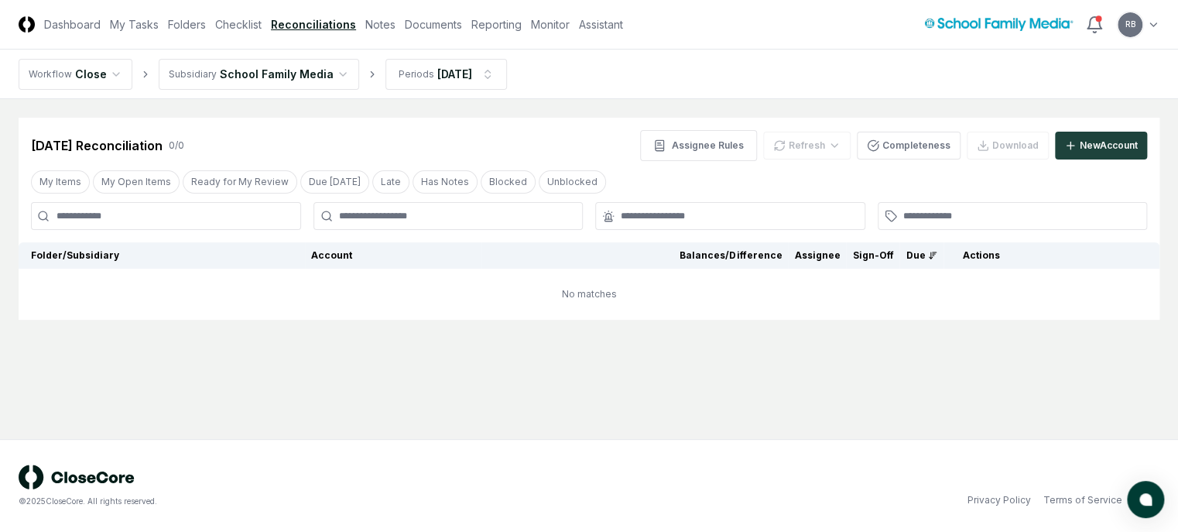
click at [473, 34] on header "CloseCore Dashboard My Tasks Folders Checklist Reconciliations Notes Documents …" at bounding box center [589, 25] width 1178 height 50
click at [483, 29] on link "Reporting" at bounding box center [496, 24] width 50 height 16
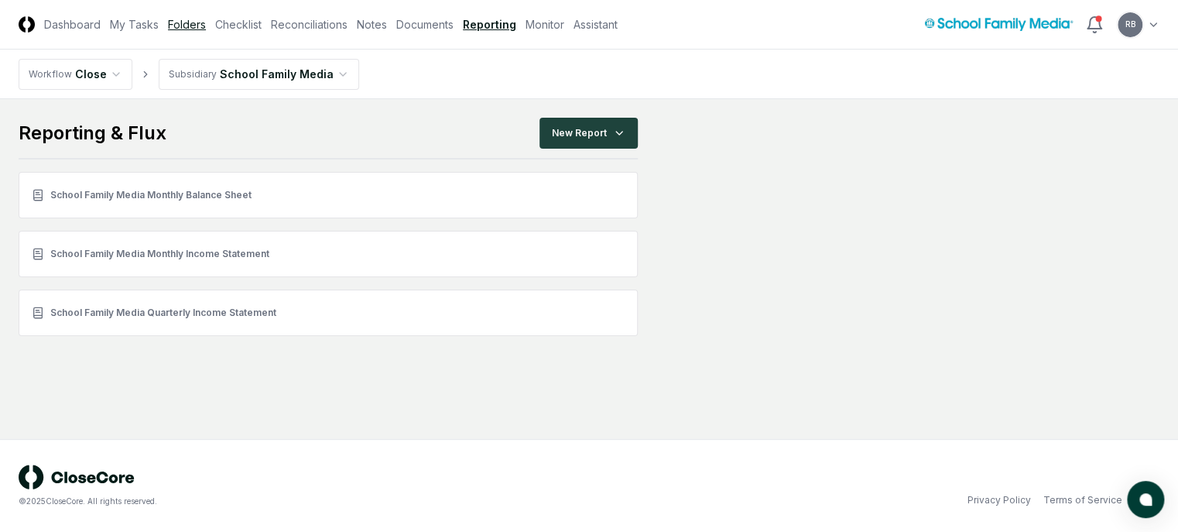
click at [197, 30] on link "Folders" at bounding box center [187, 24] width 38 height 16
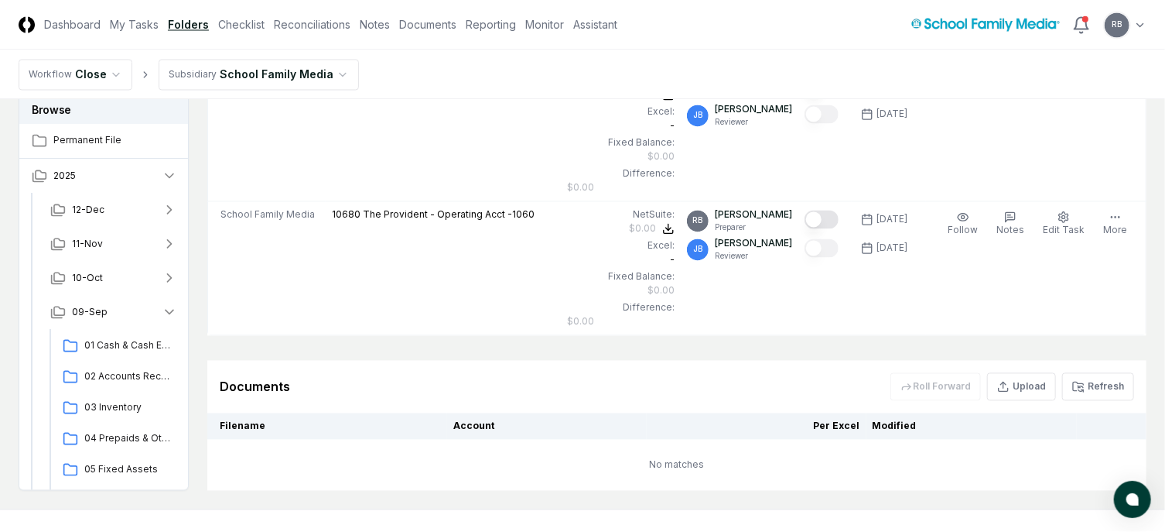
scroll to position [1533, 0]
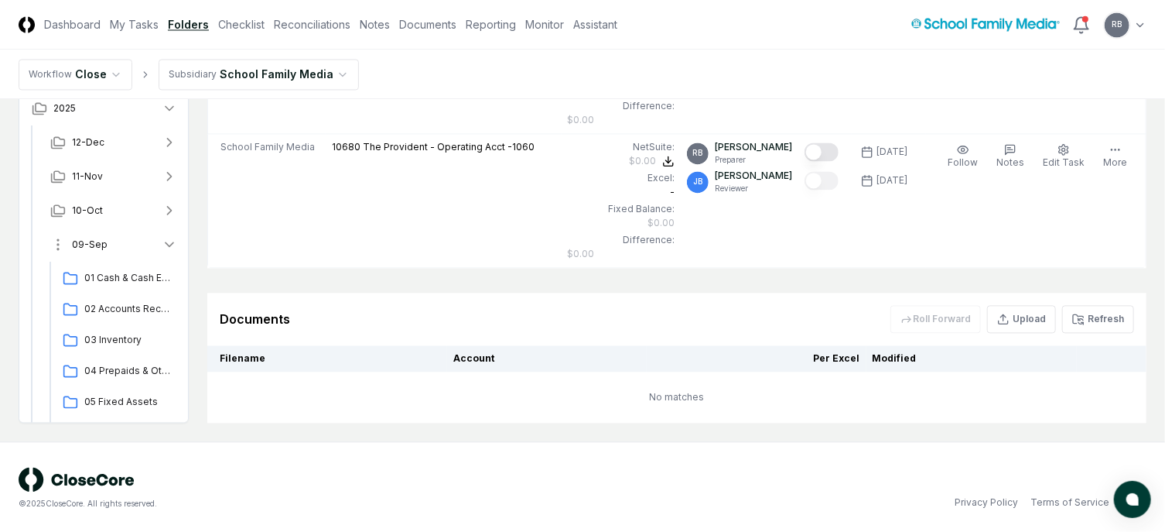
click at [95, 241] on span "09-Sep" at bounding box center [90, 245] width 36 height 14
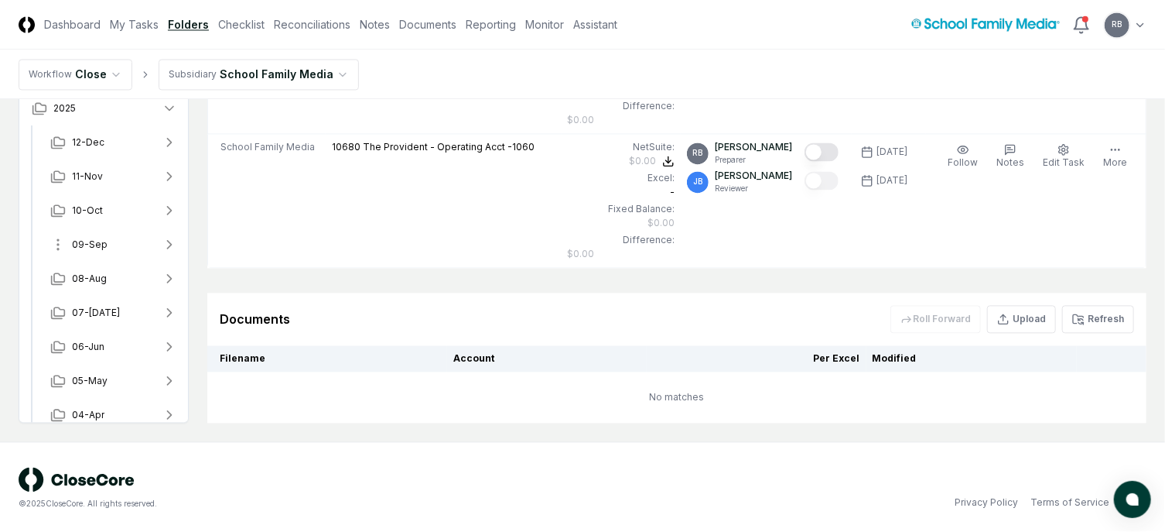
click at [95, 241] on span "09-Sep" at bounding box center [90, 245] width 36 height 14
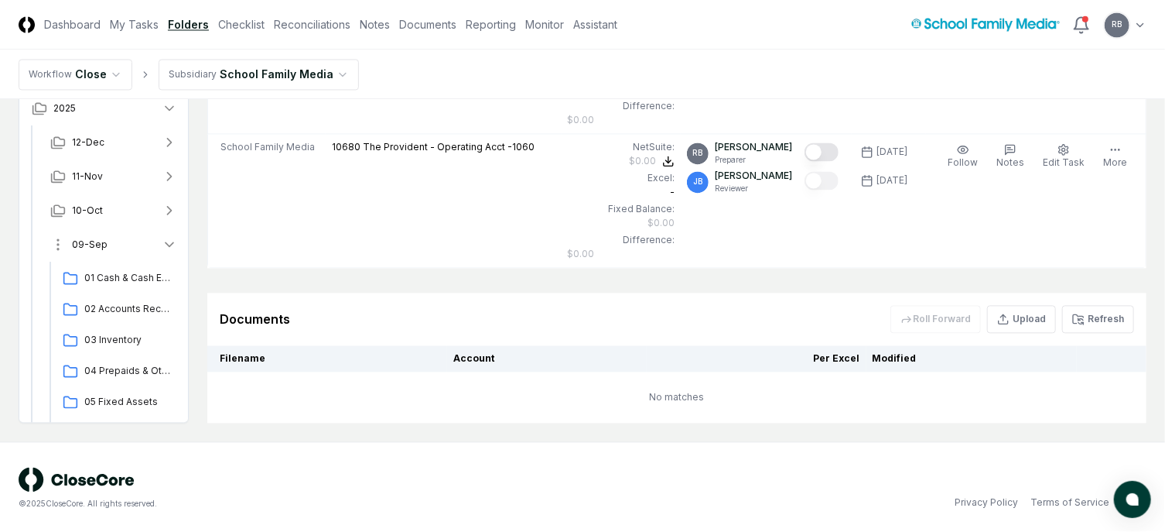
click at [167, 238] on icon "button" at bounding box center [169, 244] width 15 height 15
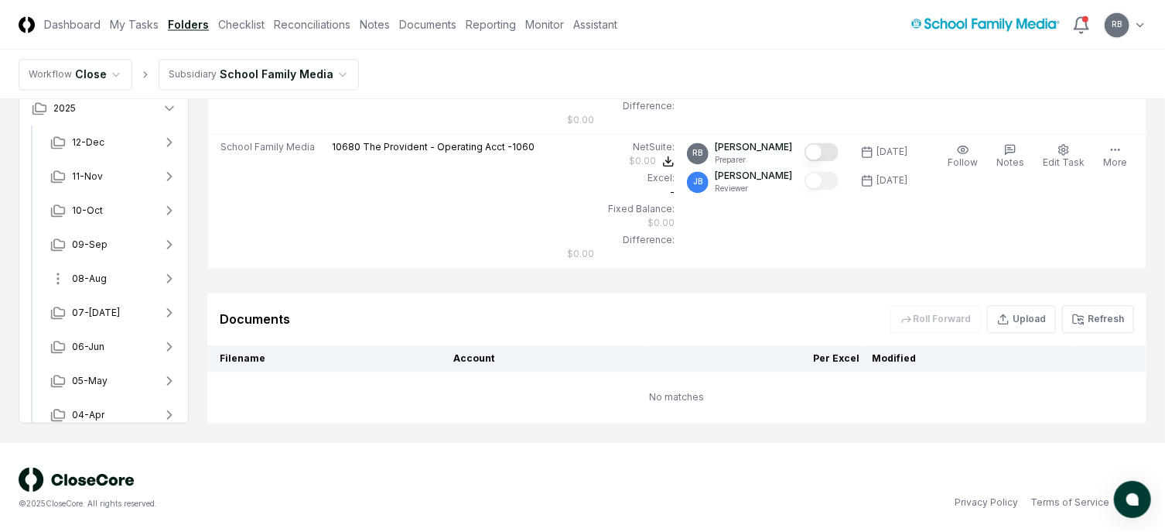
click at [90, 278] on span "08-Aug" at bounding box center [89, 279] width 35 height 14
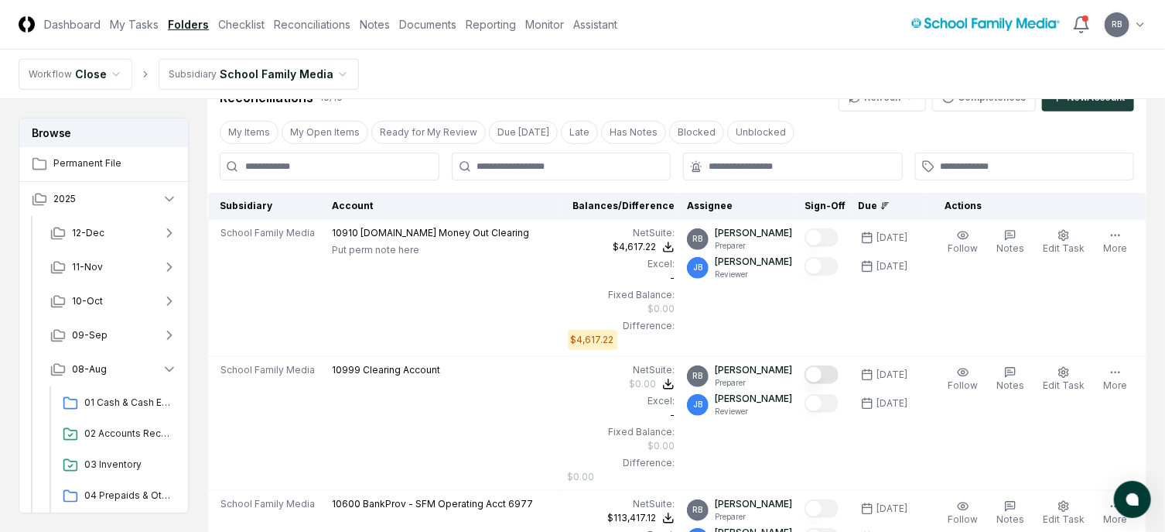
scroll to position [0, 0]
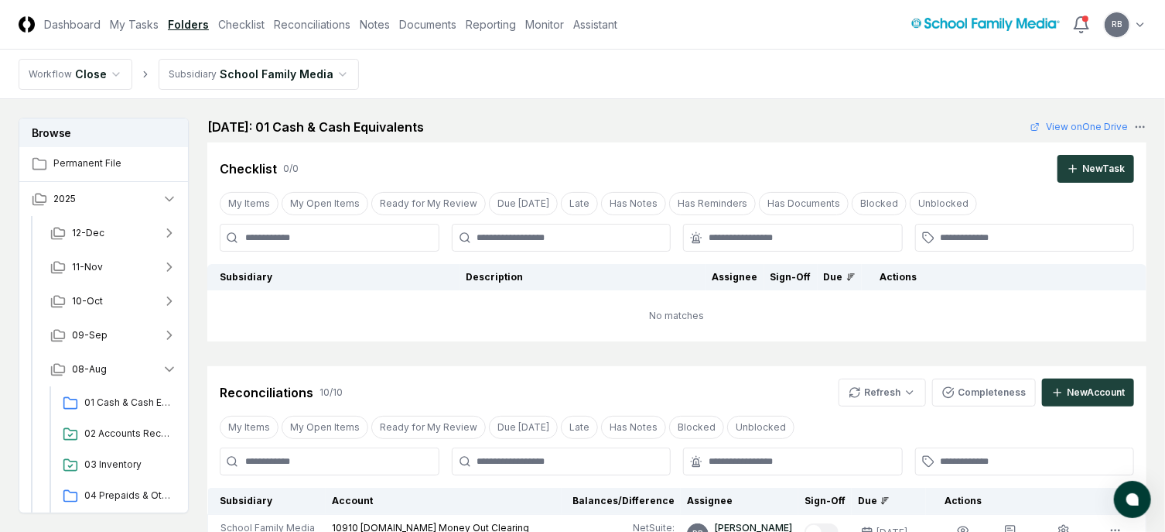
click at [84, 367] on span "08-Aug" at bounding box center [89, 369] width 35 height 14
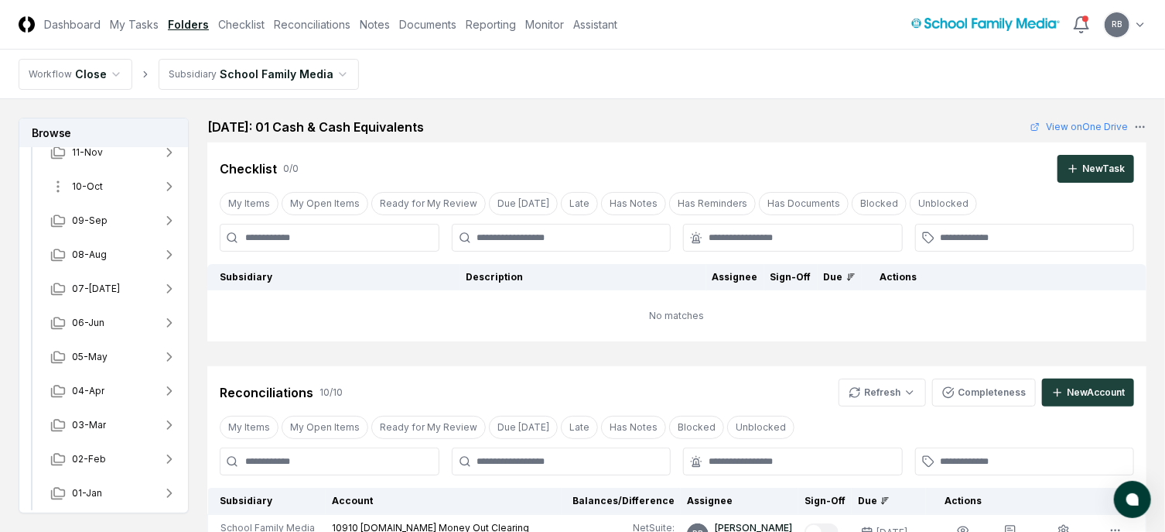
scroll to position [115, 0]
click at [93, 249] on span "08-Aug" at bounding box center [89, 255] width 35 height 14
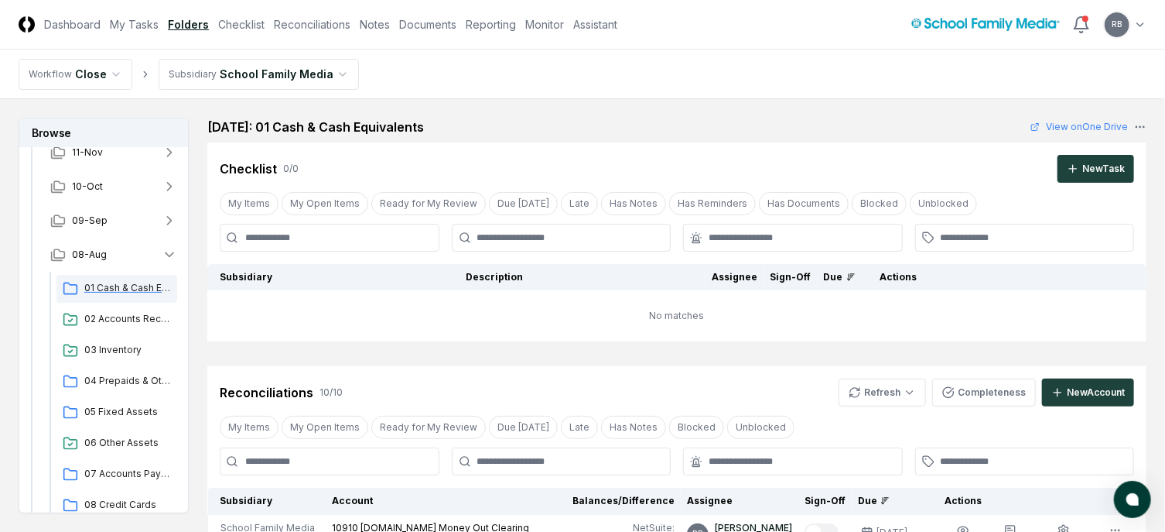
click at [101, 287] on span "01 Cash & Cash Equivalents" at bounding box center [127, 288] width 87 height 14
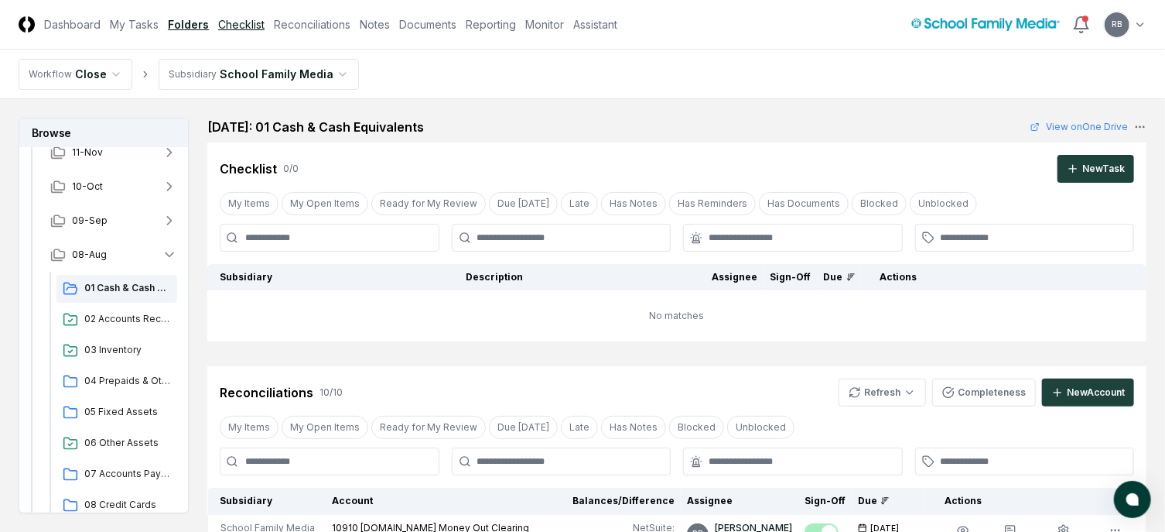
click at [236, 24] on link "Checklist" at bounding box center [241, 24] width 46 height 16
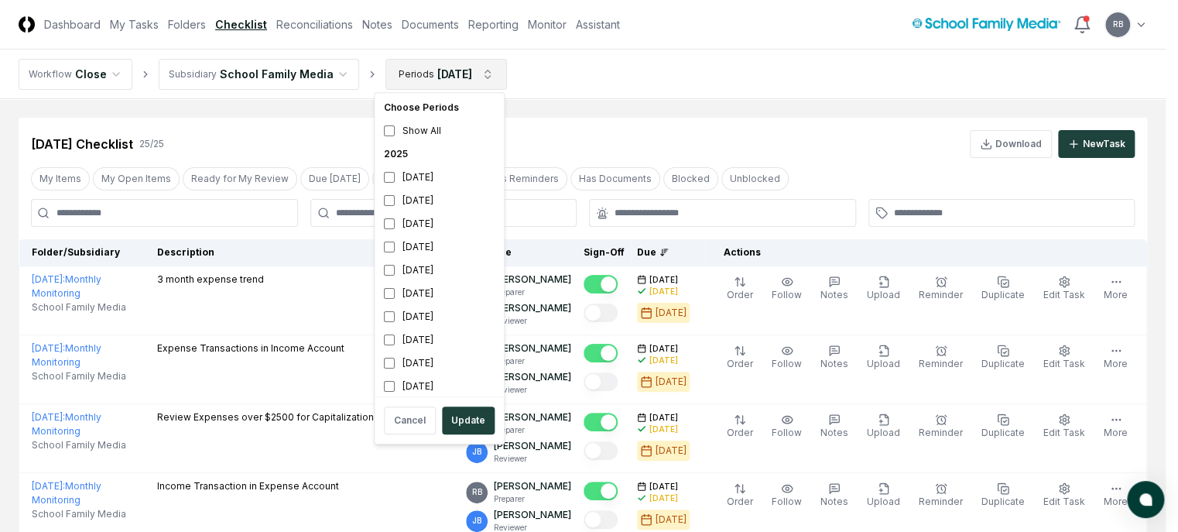
click at [469, 417] on button "Update" at bounding box center [468, 420] width 53 height 28
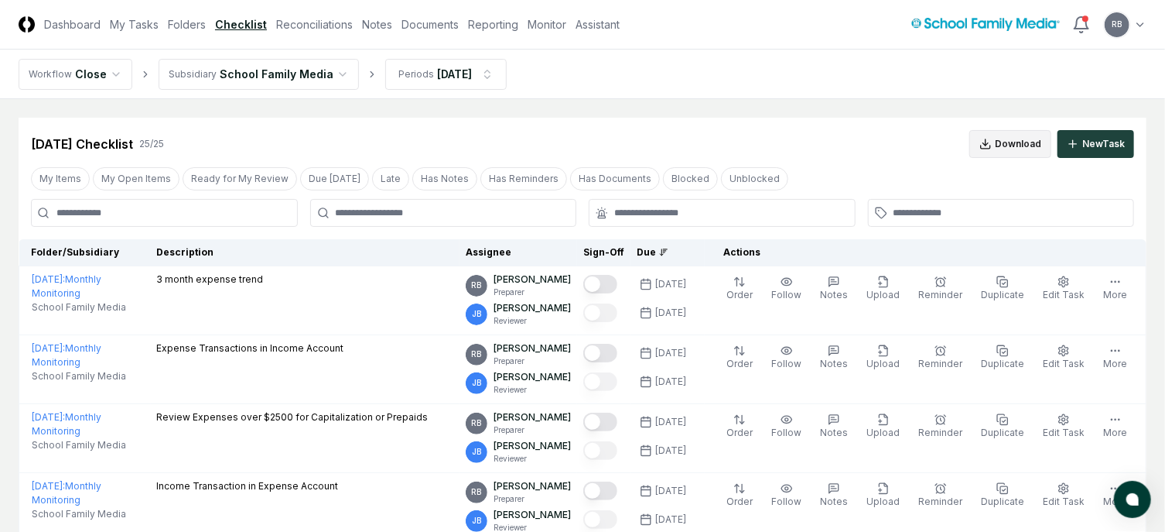
click at [1008, 147] on button "Download" at bounding box center [1010, 144] width 82 height 28
click at [310, 22] on link "Reconciliations" at bounding box center [314, 24] width 77 height 16
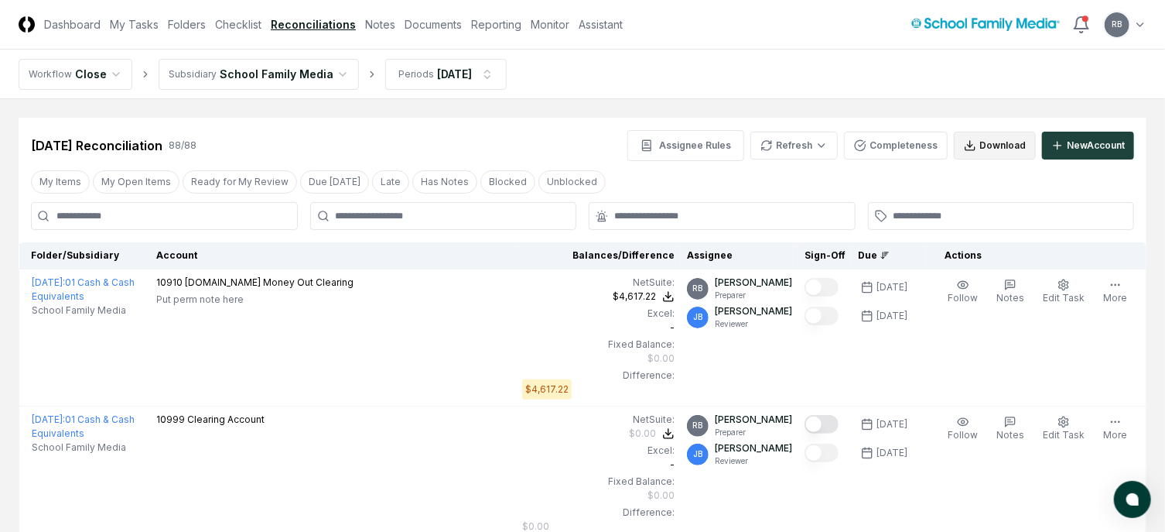
click at [1008, 145] on button "Download" at bounding box center [995, 146] width 82 height 28
